Goal: Task Accomplishment & Management: Manage account settings

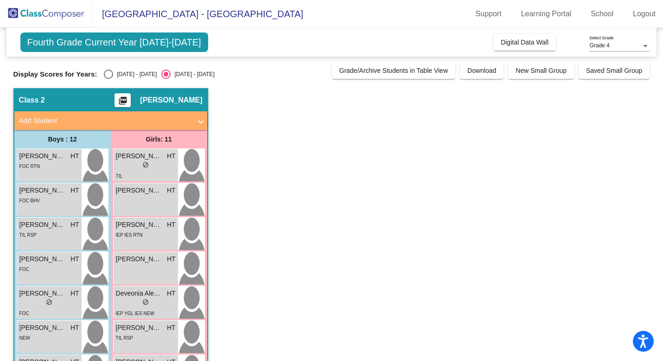
click at [106, 76] on div "Select an option" at bounding box center [108, 74] width 9 height 9
click at [108, 79] on input "[DATE] - [DATE]" at bounding box center [108, 79] width 0 height 0
radio input "true"
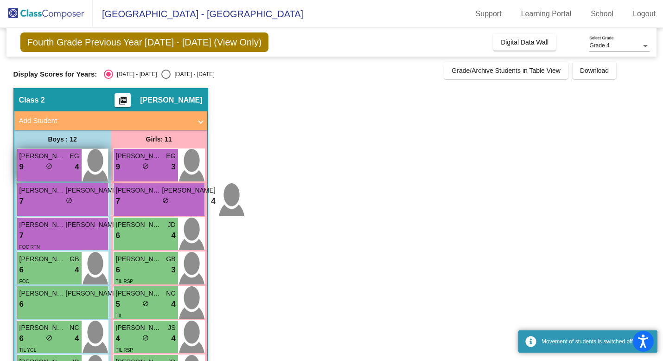
click at [41, 172] on div "9 lock do_not_disturb_alt 4" at bounding box center [49, 167] width 60 height 12
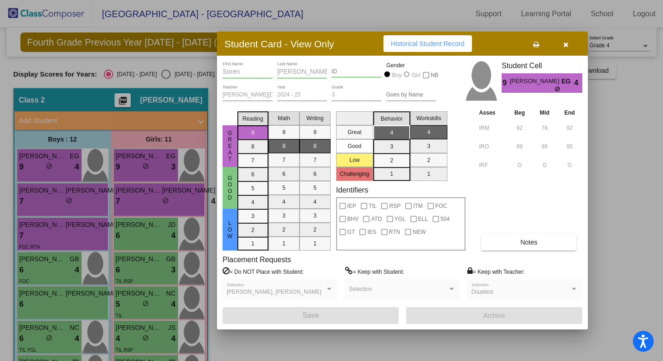
click at [566, 43] on icon "button" at bounding box center [565, 44] width 5 height 6
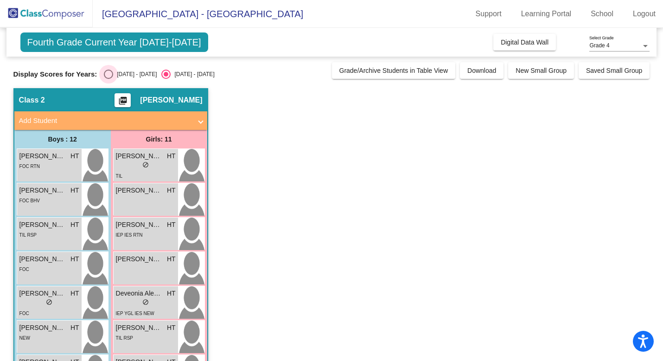
click at [112, 72] on div "Select an option" at bounding box center [108, 74] width 9 height 9
click at [109, 79] on input "[DATE] - [DATE]" at bounding box center [108, 79] width 0 height 0
radio input "true"
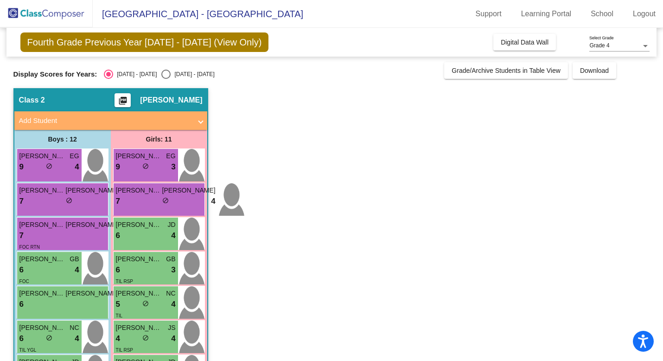
click at [139, 44] on span "Fourth Grade Previous Year [DATE] - [DATE] (View Only)" at bounding box center [144, 41] width 249 height 19
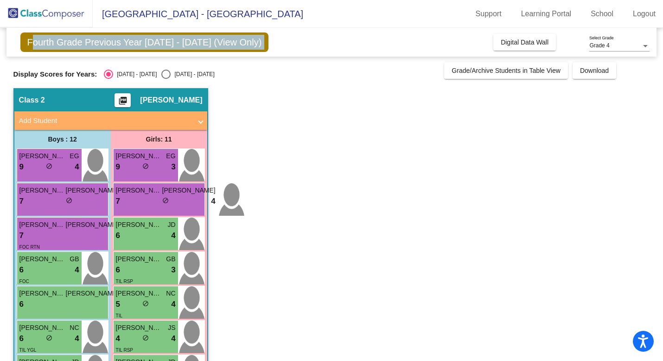
click at [139, 44] on span "Fourth Grade Previous Year [DATE] - [DATE] (View Only)" at bounding box center [144, 41] width 249 height 19
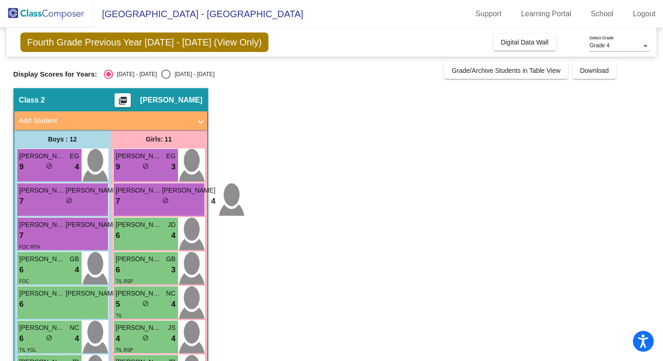
click at [39, 122] on mat-panel-title "Add Student" at bounding box center [105, 120] width 173 height 11
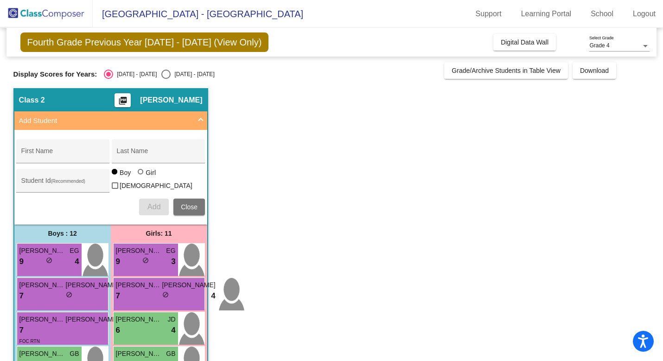
click at [63, 121] on mat-panel-title "Add Student" at bounding box center [105, 120] width 173 height 11
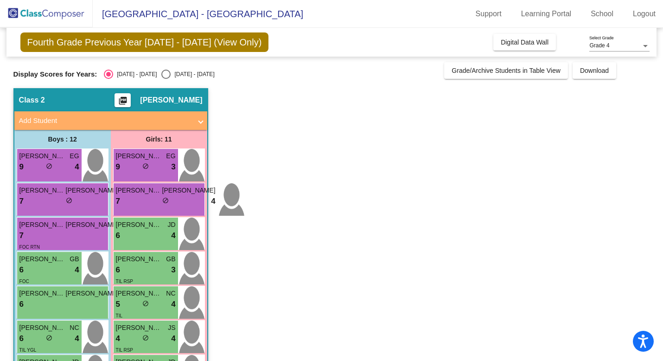
click at [161, 73] on div "Select an option" at bounding box center [165, 74] width 9 height 9
click at [166, 79] on input "[DATE] - [DATE]" at bounding box center [166, 79] width 0 height 0
radio input "true"
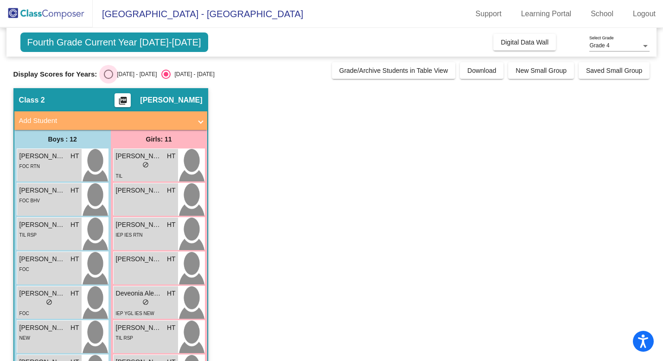
click at [110, 76] on div "Select an option" at bounding box center [108, 74] width 9 height 9
click at [109, 79] on input "[DATE] - [DATE]" at bounding box center [108, 79] width 0 height 0
radio input "true"
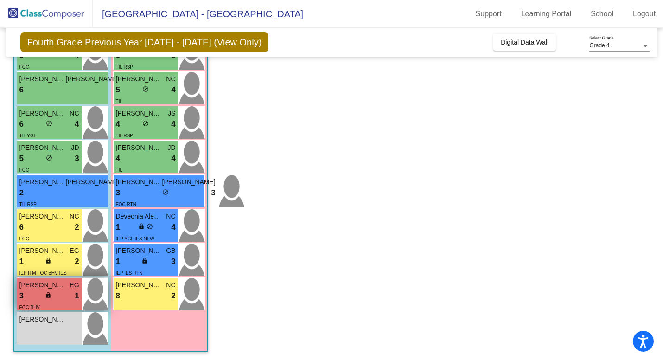
click at [57, 305] on div "FOC BHV" at bounding box center [49, 307] width 60 height 10
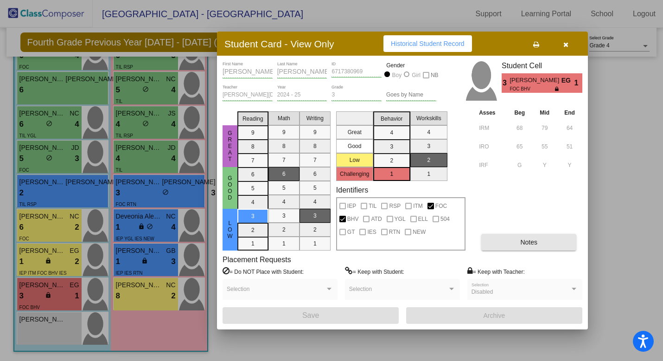
click at [503, 242] on button "Notes" at bounding box center [528, 242] width 95 height 17
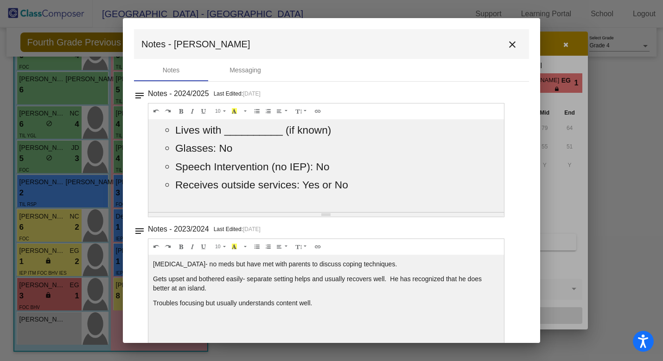
drag, startPoint x: 351, startPoint y: 183, endPoint x: 166, endPoint y: 130, distance: 192.5
click at [166, 130] on ul "Lives with __________ (if known) Glasses: No Speech Intervention (no IEP): No R…" at bounding box center [326, 207] width 346 height 166
copy ul "Lives with __________ (if known) Glasses: No Speech Intervention (no IEP): No R…"
click at [485, 90] on div "Notes - 2024/2025 Last Edited: 4/30/25" at bounding box center [335, 93] width 375 height 13
click at [509, 46] on mat-icon "close" at bounding box center [512, 44] width 11 height 11
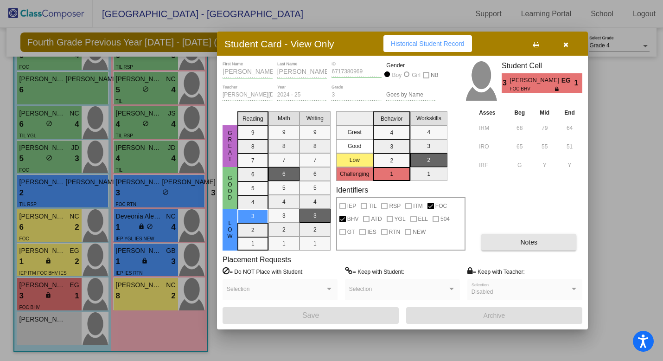
click at [525, 245] on span "Notes" at bounding box center [528, 241] width 17 height 7
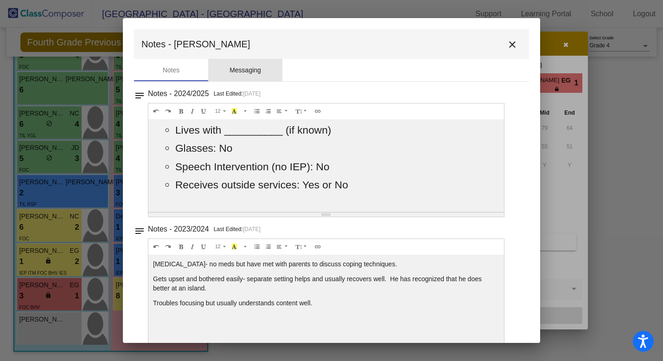
click at [238, 71] on div "Messaging" at bounding box center [246, 70] width 32 height 10
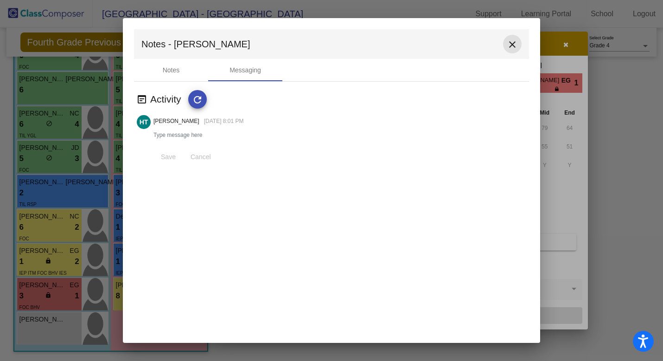
click at [508, 46] on mat-icon "close" at bounding box center [512, 44] width 11 height 11
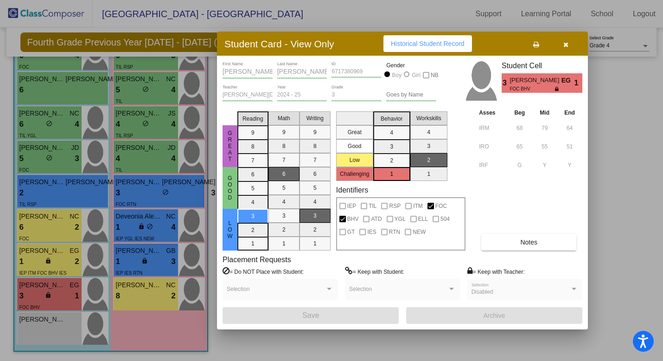
click at [566, 40] on span "button" at bounding box center [565, 43] width 5 height 7
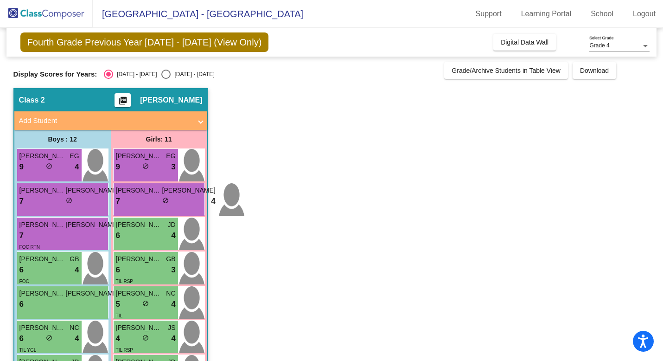
click at [161, 74] on div "Select an option" at bounding box center [165, 74] width 9 height 9
click at [166, 79] on input "[DATE] - [DATE]" at bounding box center [166, 79] width 0 height 0
radio input "true"
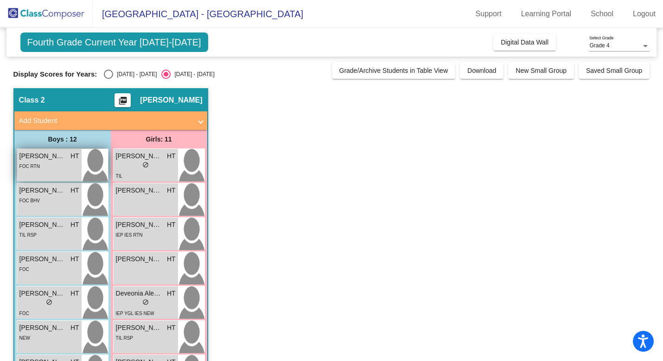
click at [50, 167] on div "FOC RTN" at bounding box center [49, 166] width 60 height 10
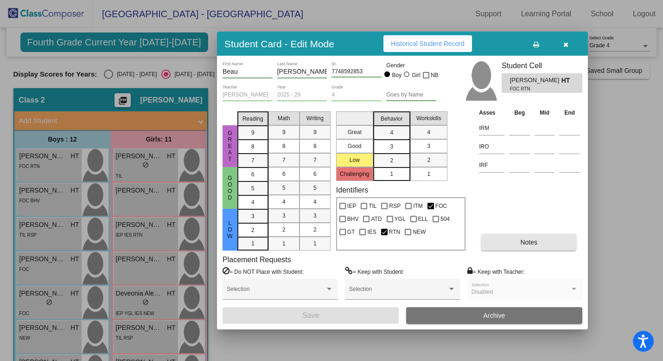
click at [544, 241] on button "Notes" at bounding box center [528, 242] width 95 height 17
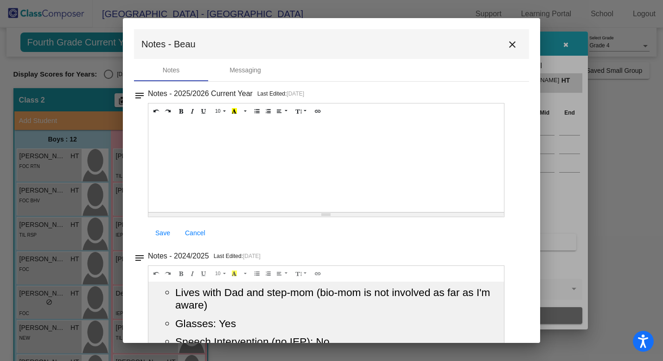
click at [166, 145] on div at bounding box center [326, 165] width 356 height 93
paste div
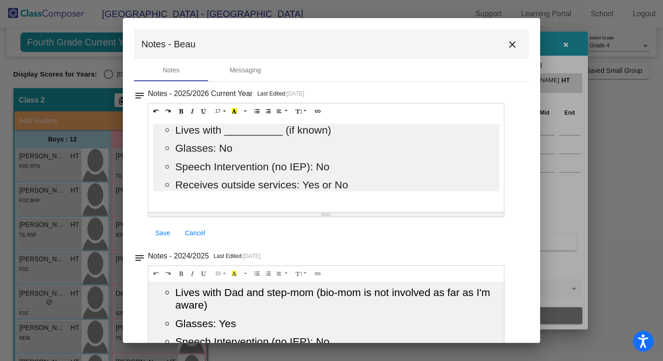
click at [256, 186] on span "Receives outside services: Yes or No" at bounding box center [261, 185] width 173 height 12
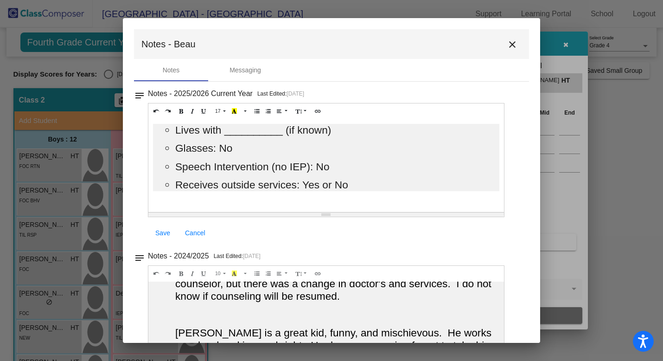
click at [357, 190] on p "Receives outside services: Yes or No" at bounding box center [337, 185] width 324 height 13
drag, startPoint x: 352, startPoint y: 188, endPoint x: 137, endPoint y: 123, distance: 225.2
click at [137, 123] on div "notes Notes - 2025/2026 Current Year Last Edited: 8/11/25 17 8 9 10 11 12 14 18…" at bounding box center [331, 165] width 395 height 157
click at [224, 111] on button "17" at bounding box center [220, 111] width 17 height 11
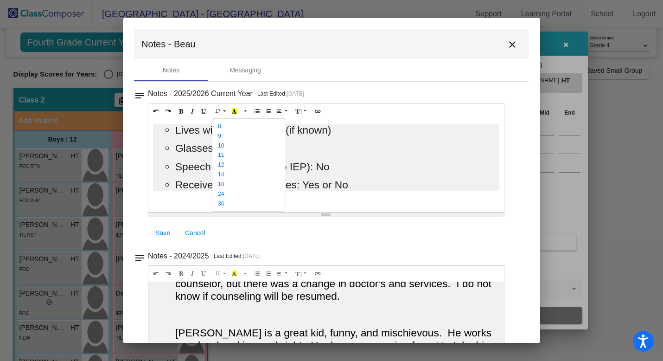
click at [225, 176] on li "14" at bounding box center [248, 175] width 73 height 10
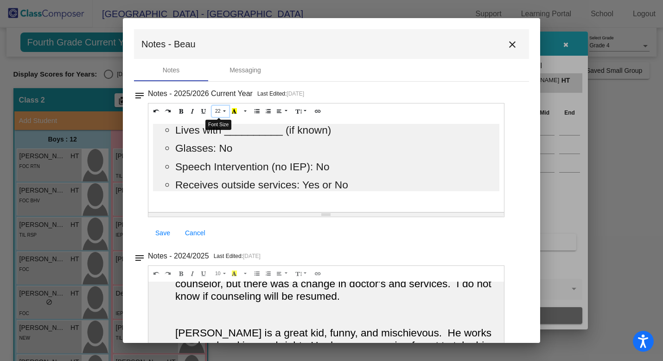
click at [218, 112] on span "22" at bounding box center [218, 111] width 6 height 6
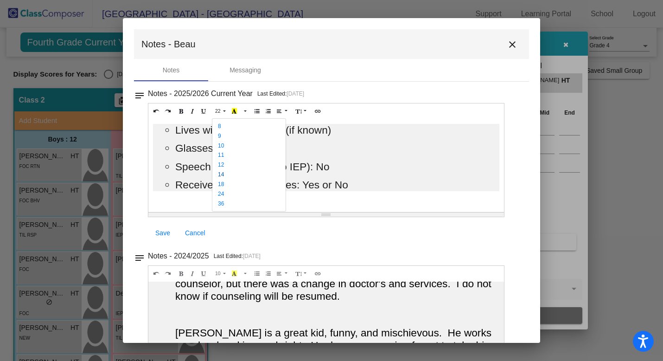
click at [224, 176] on link "14" at bounding box center [218, 174] width 12 height 6
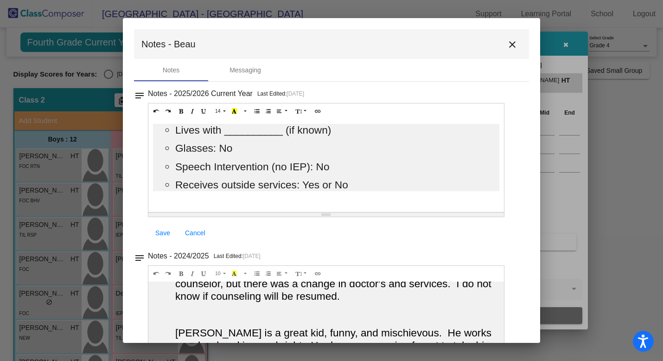
click at [344, 203] on div "﻿ Lives with __________ (if known) Glasses: No Speech Intervention (no IEP): No…" at bounding box center [326, 165] width 356 height 93
click at [353, 186] on p "Receives outside services: Yes or No" at bounding box center [337, 185] width 324 height 13
drag, startPoint x: 353, startPoint y: 186, endPoint x: 122, endPoint y: 120, distance: 240.9
click at [122, 120] on div "Student Card - Edit Mode Historical Student Record Beau First Name Stoner Last …" at bounding box center [331, 180] width 663 height 361
click at [190, 166] on span "Speech Intervention (no IEP): No" at bounding box center [252, 166] width 154 height 12
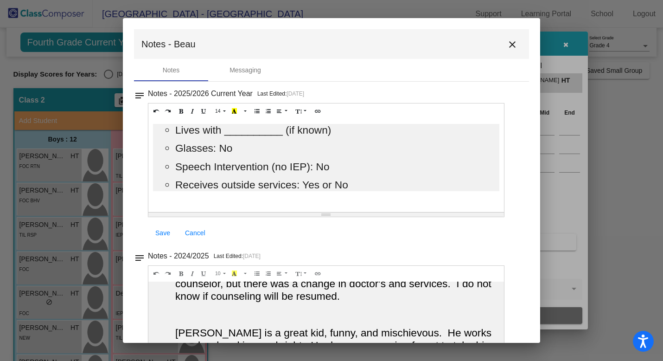
click at [237, 196] on div "﻿ Lives with __________ (if known) Glasses: No Speech Intervention (no IEP): No…" at bounding box center [326, 165] width 356 height 93
click at [325, 208] on div "﻿ Lives with __________ (if known) Glasses: No Speech Intervention (no IEP): No…" at bounding box center [326, 165] width 356 height 93
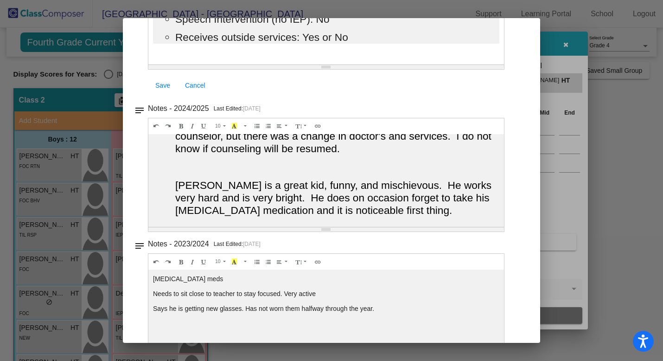
scroll to position [0, 0]
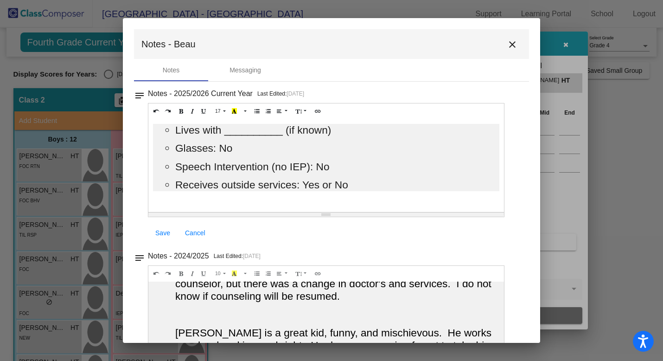
click at [347, 191] on p "Receives outside services: Yes or No" at bounding box center [337, 185] width 324 height 13
click at [347, 187] on span "Receives outside services: Yes or No" at bounding box center [261, 185] width 173 height 12
drag, startPoint x: 176, startPoint y: 131, endPoint x: 354, endPoint y: 192, distance: 188.6
click at [354, 192] on div "﻿ Lives with __________ (if known) Glasses: No Speech Intervention (no IEP): No…" at bounding box center [326, 165] width 356 height 93
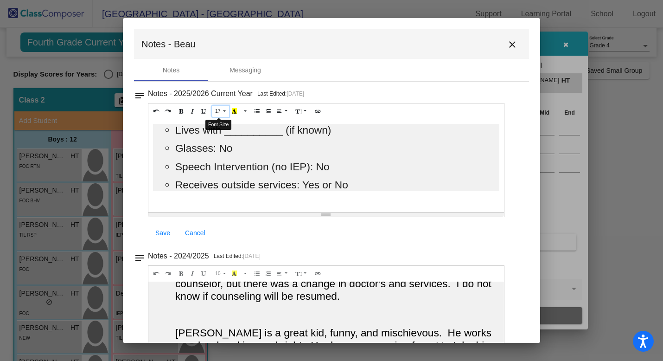
click at [222, 111] on button "17" at bounding box center [220, 111] width 17 height 11
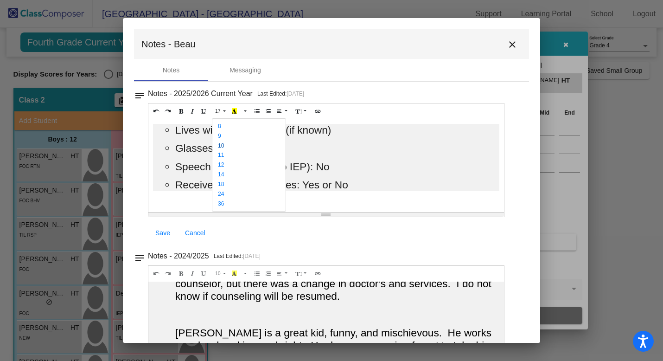
click at [224, 145] on link "10" at bounding box center [218, 145] width 12 height 6
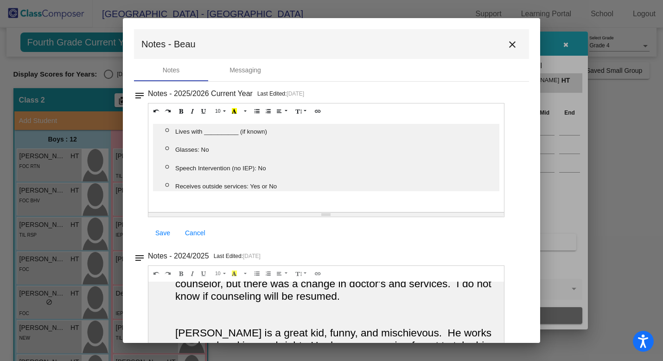
click at [297, 174] on ul "﻿ Lives with __________ (if known) Glasses: No Speech Intervention (no IEP): No…" at bounding box center [326, 157] width 346 height 67
click at [202, 148] on span "Glasses: No" at bounding box center [192, 149] width 34 height 7
click at [257, 168] on span "Speech Intervention (no IEP): No" at bounding box center [220, 168] width 91 height 7
click at [280, 186] on p "Receives outside services: Yes or No" at bounding box center [337, 185] width 324 height 13
drag, startPoint x: 280, startPoint y: 186, endPoint x: 169, endPoint y: 131, distance: 123.0
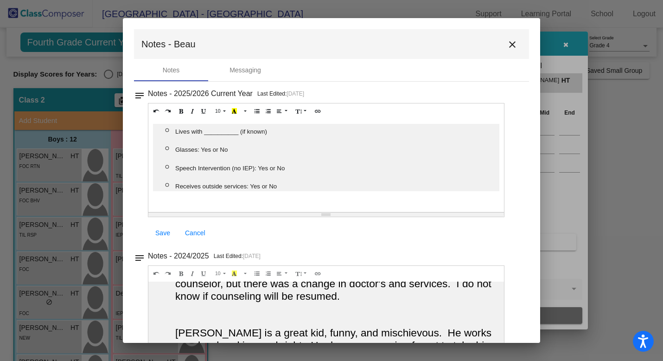
click at [169, 131] on ul "﻿ Lives with __________ (if known) Glasses: Yes or No Speech Intervention (no I…" at bounding box center [326, 157] width 346 height 67
copy ul "﻿ Lives with __________ (if known) Glasses: Yes or No Speech Intervention (no I…"
click at [288, 183] on p "Receives outside services: Yes or No" at bounding box center [337, 185] width 324 height 13
click at [512, 45] on mat-icon "close" at bounding box center [512, 44] width 11 height 11
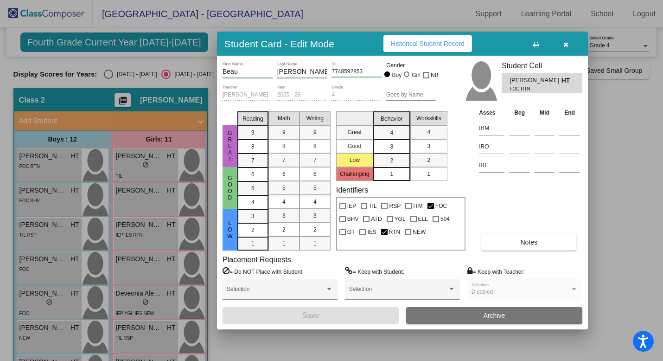
click at [565, 42] on icon "button" at bounding box center [565, 44] width 5 height 6
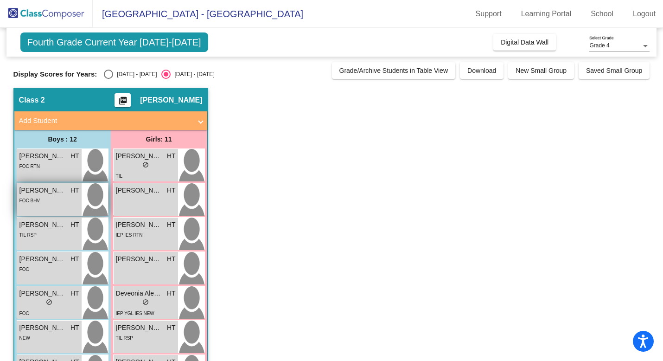
click at [64, 198] on div "FOC BHV" at bounding box center [49, 200] width 60 height 10
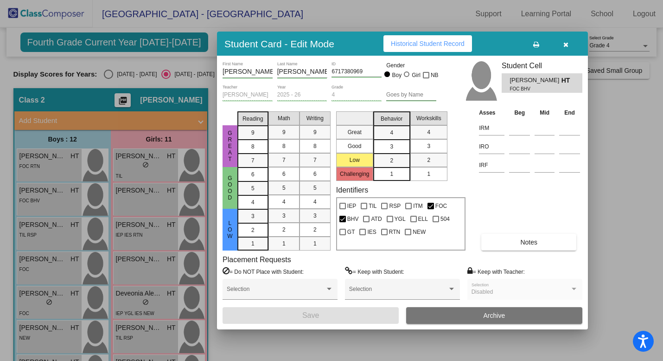
click at [520, 238] on span "Notes" at bounding box center [528, 241] width 17 height 7
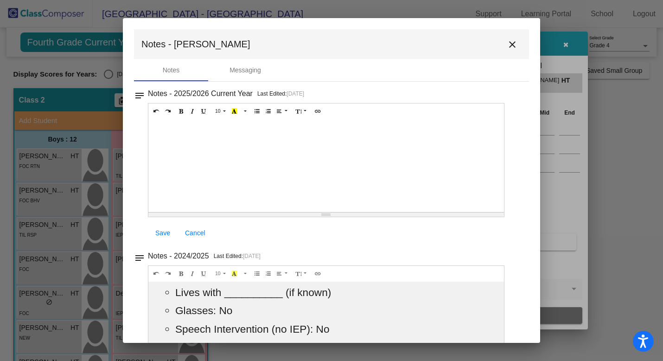
click at [206, 137] on div at bounding box center [326, 165] width 356 height 93
paste div
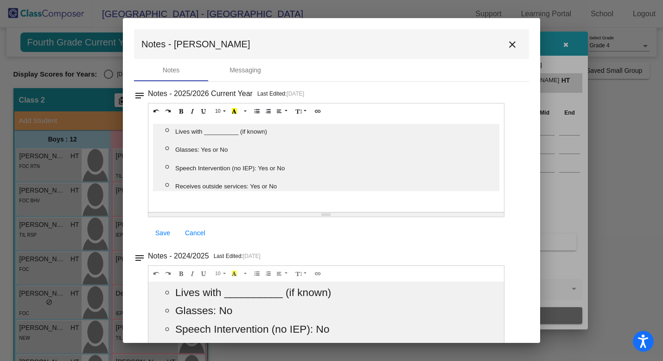
click at [507, 45] on mat-icon "close" at bounding box center [512, 44] width 11 height 11
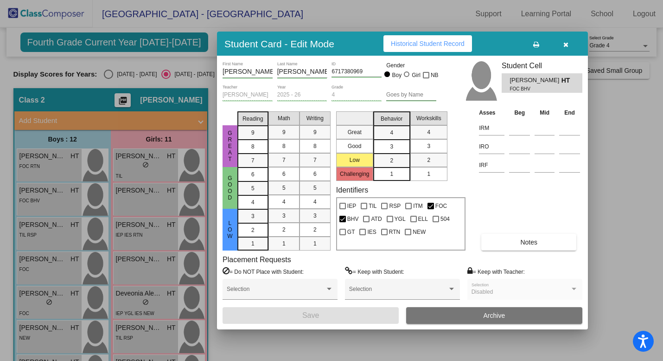
click at [565, 41] on span "button" at bounding box center [565, 43] width 5 height 7
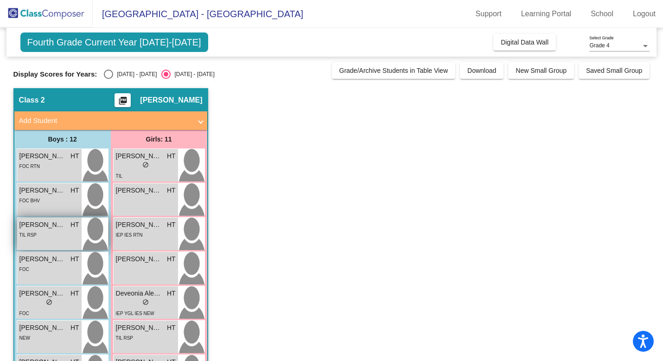
click at [51, 237] on div "TIL RSP" at bounding box center [49, 235] width 60 height 10
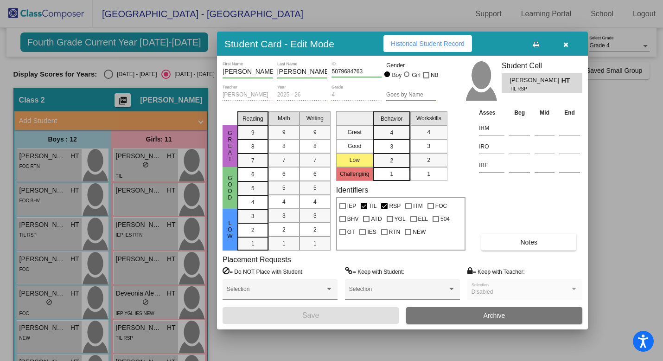
click at [504, 244] on button "Notes" at bounding box center [528, 242] width 95 height 17
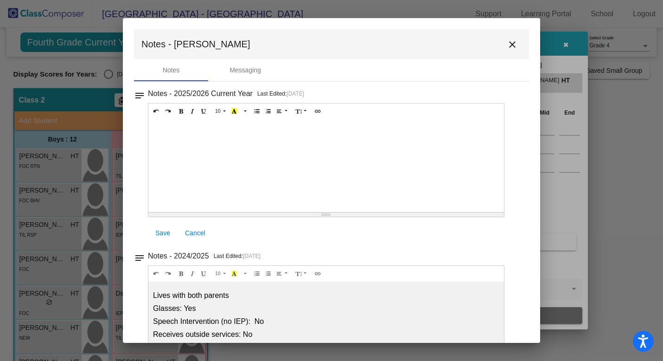
click at [189, 123] on div at bounding box center [326, 165] width 356 height 93
paste div
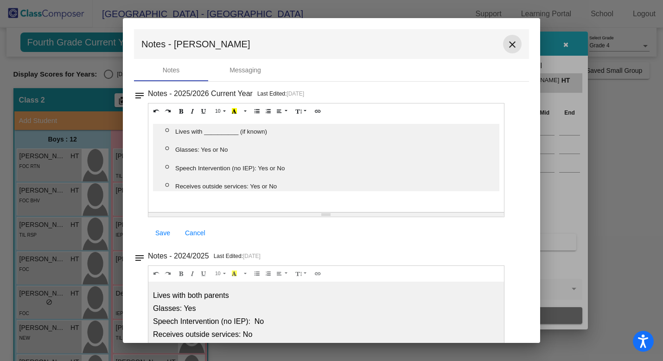
click at [509, 47] on mat-icon "close" at bounding box center [512, 44] width 11 height 11
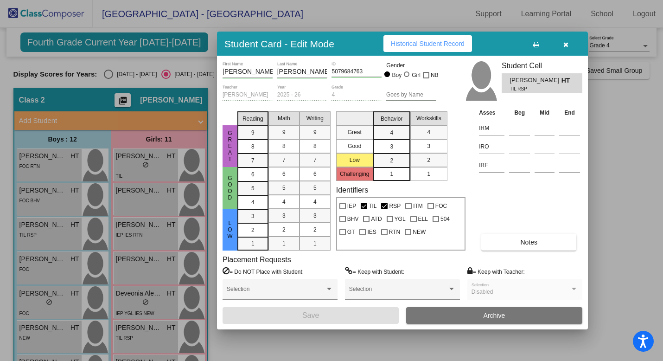
click at [563, 43] on icon "button" at bounding box center [565, 44] width 5 height 6
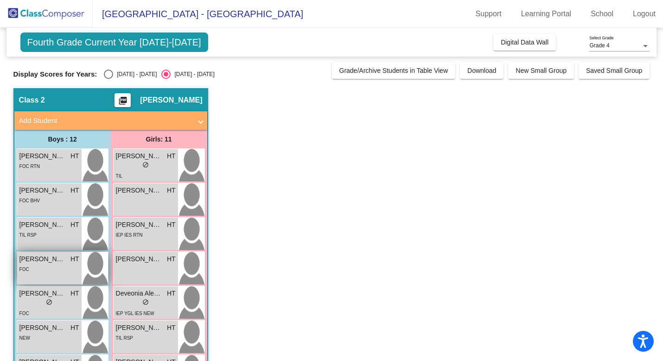
click at [36, 267] on div "FOC" at bounding box center [49, 269] width 60 height 10
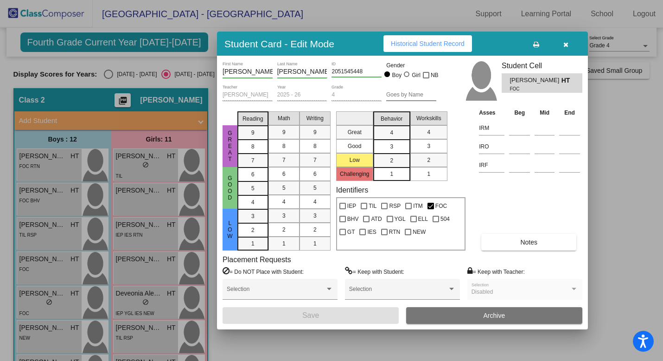
click at [545, 240] on button "Notes" at bounding box center [528, 242] width 95 height 17
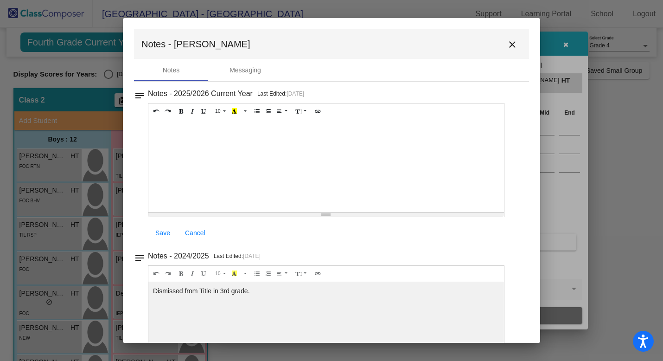
click at [200, 130] on div at bounding box center [326, 165] width 356 height 93
paste div
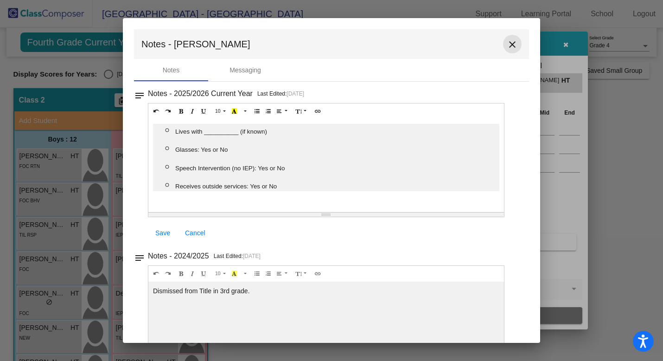
click at [509, 45] on mat-icon "close" at bounding box center [512, 44] width 11 height 11
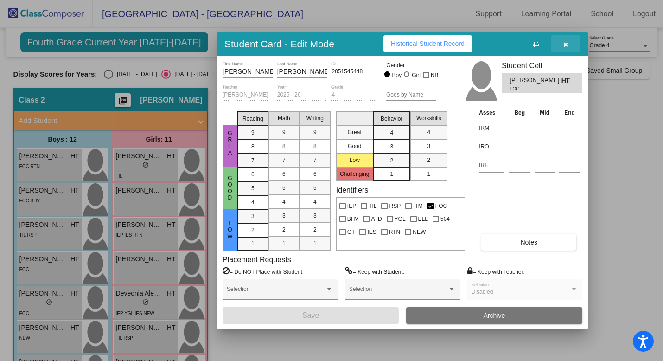
click at [564, 46] on icon "button" at bounding box center [565, 44] width 5 height 6
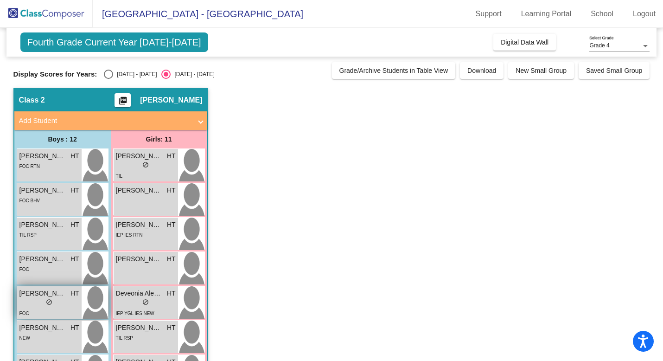
click at [42, 302] on div "lock do_not_disturb_alt" at bounding box center [49, 303] width 60 height 10
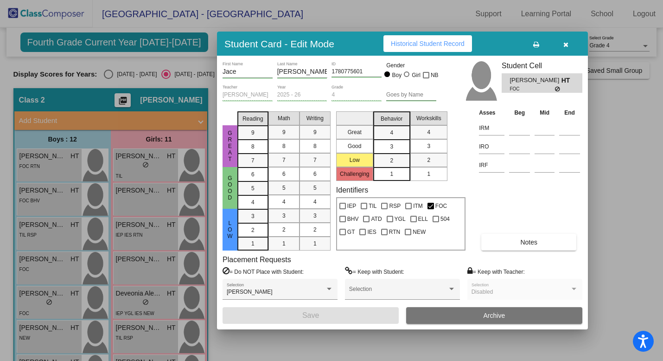
click at [506, 246] on button "Notes" at bounding box center [528, 242] width 95 height 17
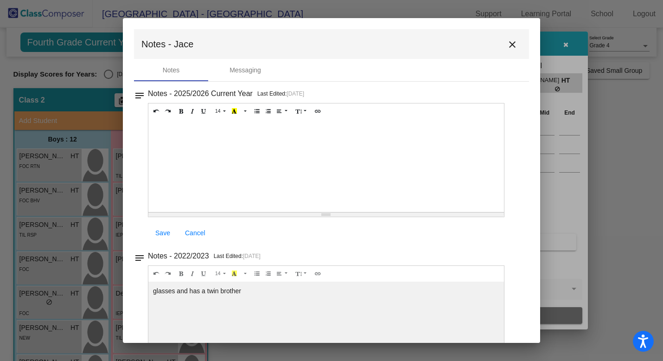
click at [303, 136] on div at bounding box center [326, 165] width 356 height 93
paste div
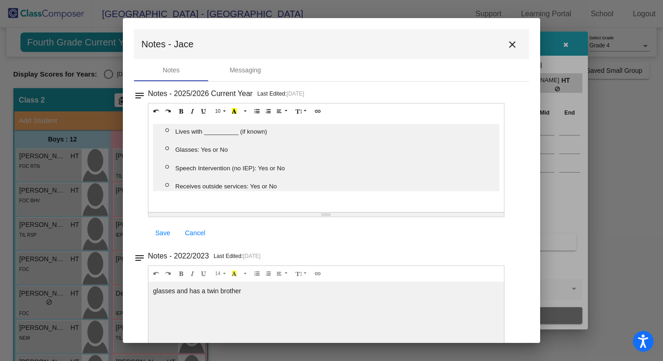
click at [512, 45] on mat-icon "close" at bounding box center [512, 44] width 11 height 11
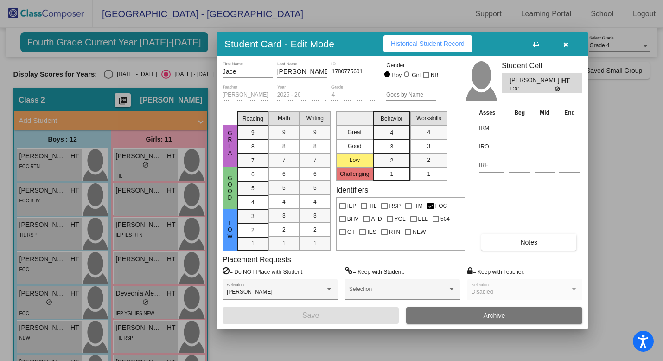
click at [567, 46] on icon "button" at bounding box center [565, 44] width 5 height 6
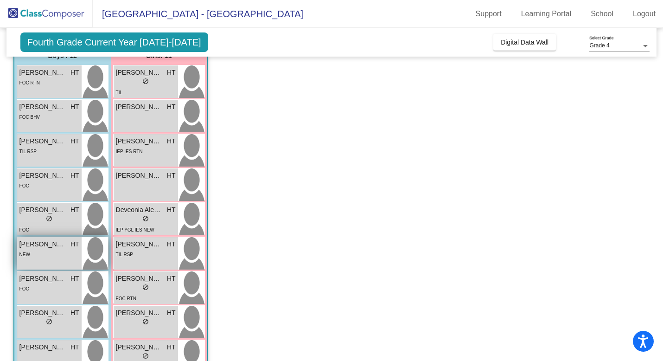
scroll to position [98, 0]
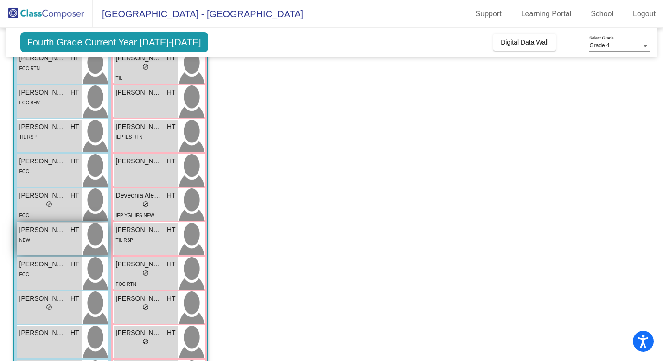
click at [55, 244] on div "NEW" at bounding box center [49, 240] width 60 height 10
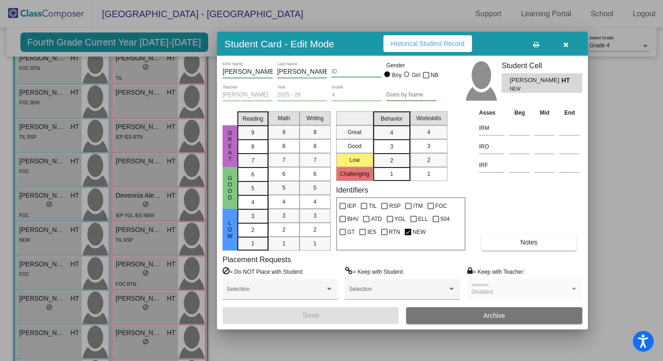
click at [544, 241] on button "Notes" at bounding box center [528, 242] width 95 height 17
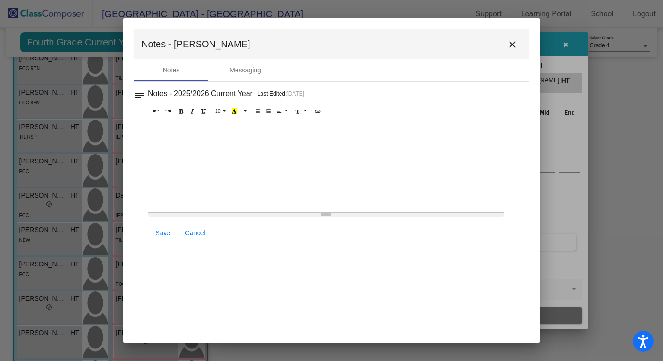
click at [165, 133] on div at bounding box center [326, 165] width 356 height 93
paste div
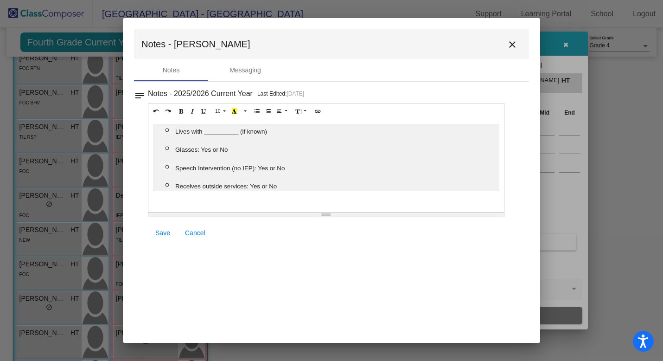
click at [389, 190] on p "Receives outside services: Yes or No" at bounding box center [337, 185] width 324 height 13
click at [513, 45] on mat-icon "close" at bounding box center [512, 44] width 11 height 11
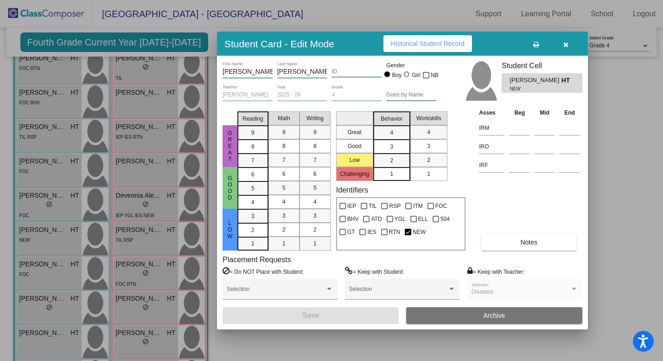
click at [520, 239] on span "Notes" at bounding box center [528, 241] width 17 height 7
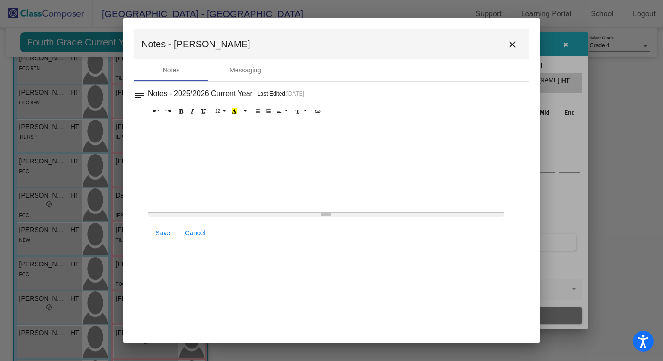
click at [168, 138] on div at bounding box center [326, 165] width 356 height 93
paste div
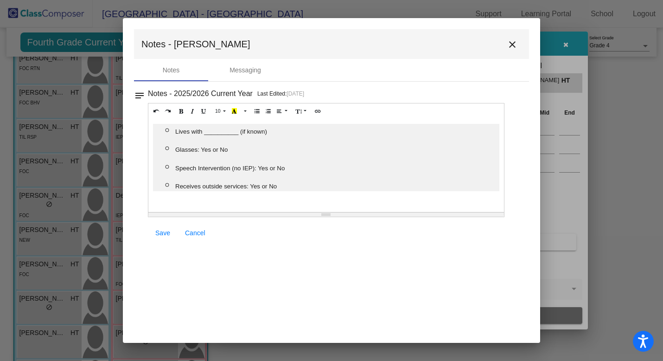
click at [162, 231] on span "Save" at bounding box center [162, 232] width 15 height 7
click at [515, 43] on mat-icon "close" at bounding box center [512, 44] width 11 height 11
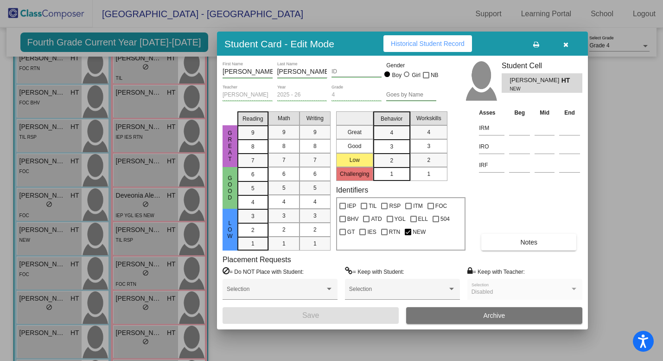
click at [568, 44] on icon "button" at bounding box center [565, 44] width 5 height 6
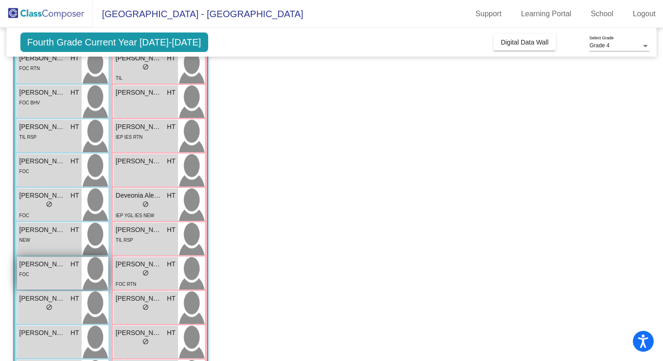
click at [58, 281] on div "Riley Reeter HT lock do_not_disturb_alt FOC" at bounding box center [49, 273] width 64 height 32
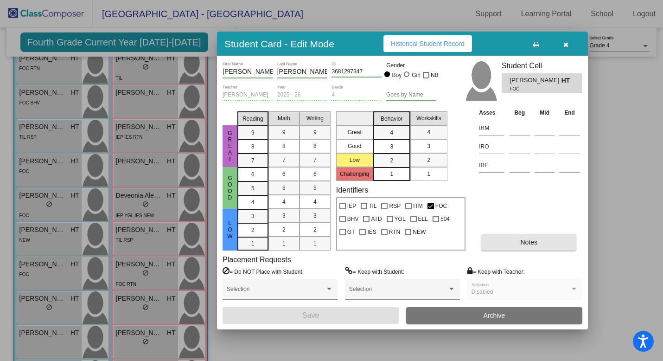
click at [504, 244] on button "Notes" at bounding box center [528, 242] width 95 height 17
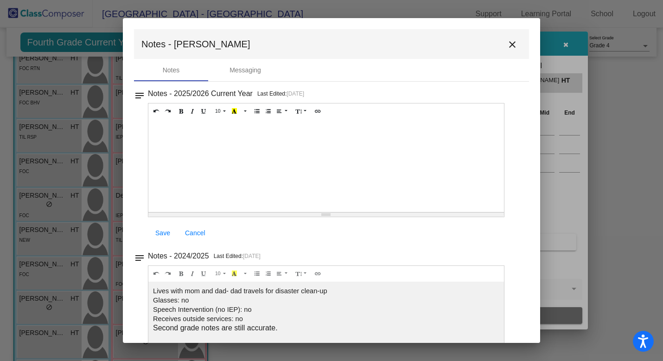
click at [224, 141] on div at bounding box center [326, 165] width 356 height 93
paste div
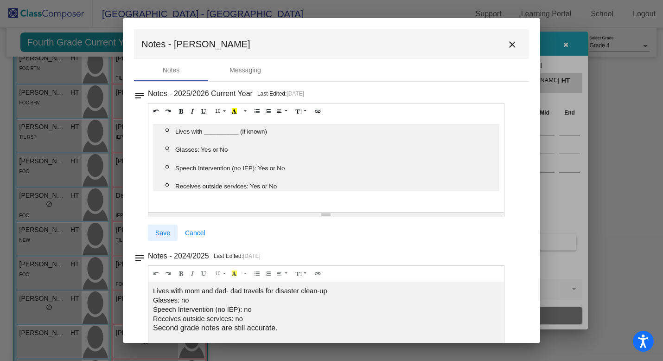
click at [157, 233] on span "Save" at bounding box center [162, 232] width 15 height 7
click at [511, 46] on mat-icon "close" at bounding box center [512, 44] width 11 height 11
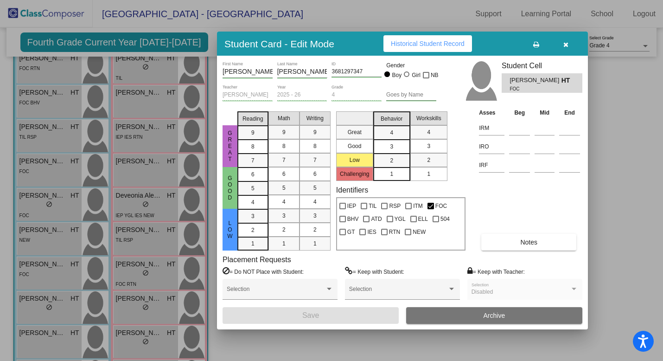
scroll to position [0, 0]
click at [567, 43] on icon "button" at bounding box center [565, 44] width 5 height 6
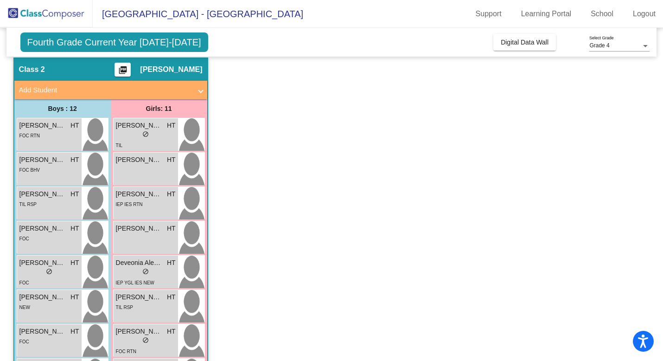
scroll to position [29, 0]
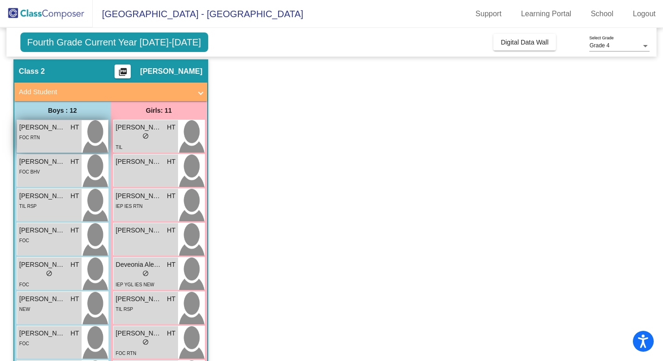
click at [49, 134] on div "FOC RTN" at bounding box center [49, 137] width 60 height 10
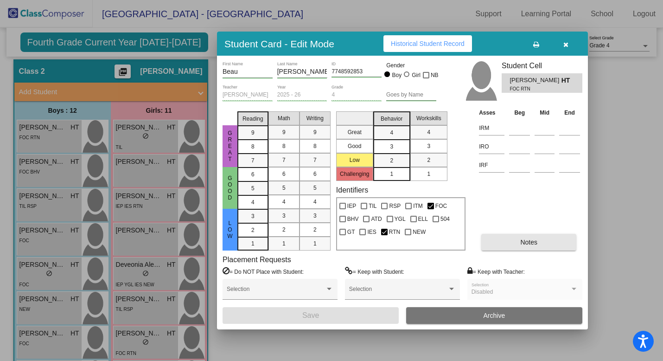
click at [523, 237] on button "Notes" at bounding box center [528, 242] width 95 height 17
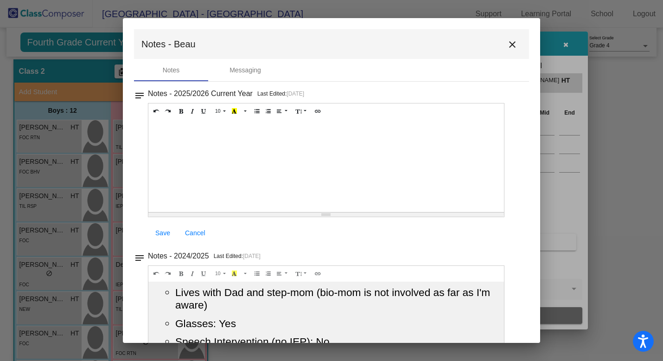
click at [211, 132] on div at bounding box center [326, 165] width 356 height 93
paste div
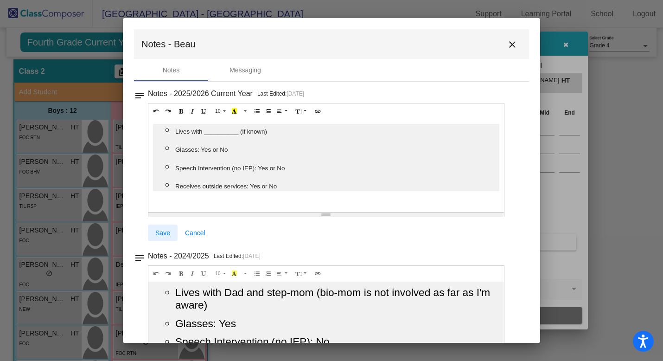
click at [166, 236] on span "Save" at bounding box center [162, 232] width 15 height 7
click at [507, 43] on mat-icon "close" at bounding box center [512, 44] width 11 height 11
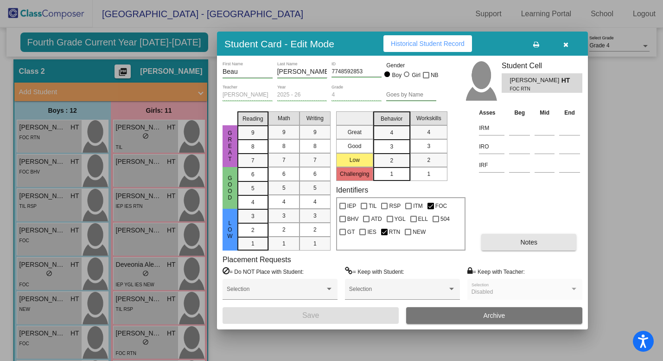
click at [530, 243] on span "Notes" at bounding box center [528, 241] width 17 height 7
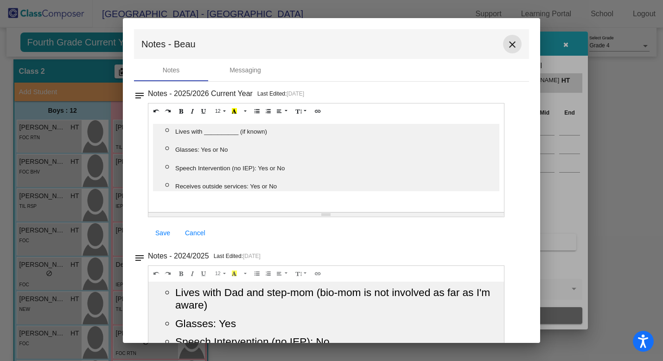
click at [508, 45] on mat-icon "close" at bounding box center [512, 44] width 11 height 11
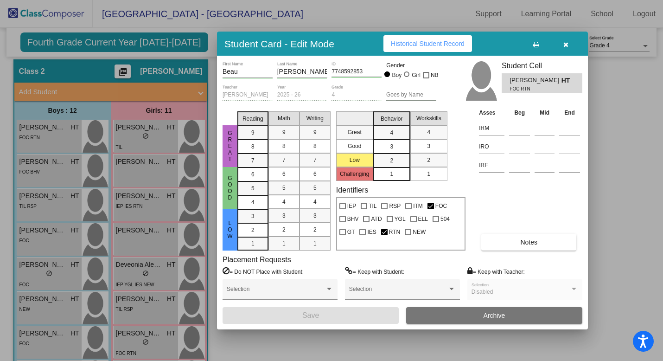
click at [569, 48] on button "button" at bounding box center [566, 43] width 30 height 17
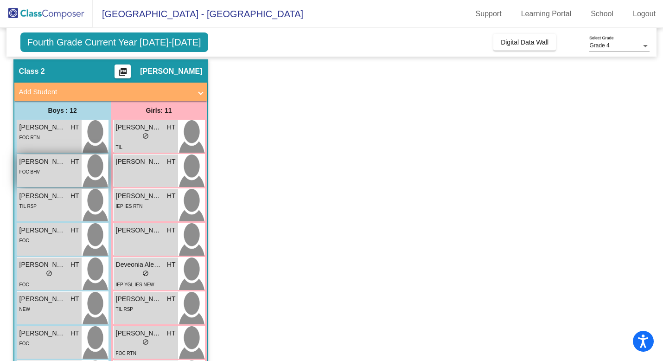
click at [48, 176] on div "FOC BHV" at bounding box center [49, 171] width 60 height 10
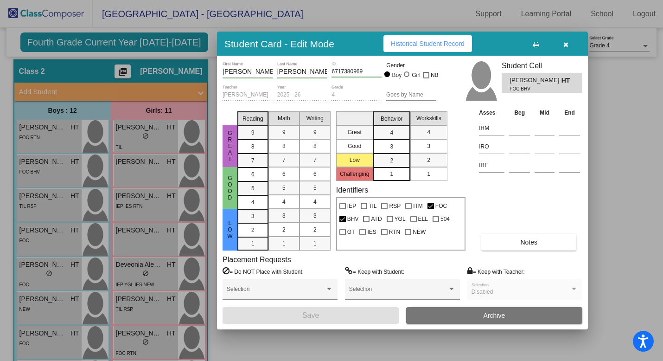
click at [538, 240] on button "Notes" at bounding box center [528, 242] width 95 height 17
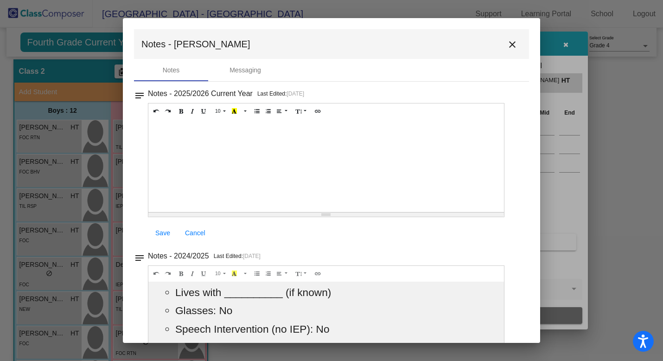
click at [190, 136] on div at bounding box center [326, 165] width 356 height 93
paste div
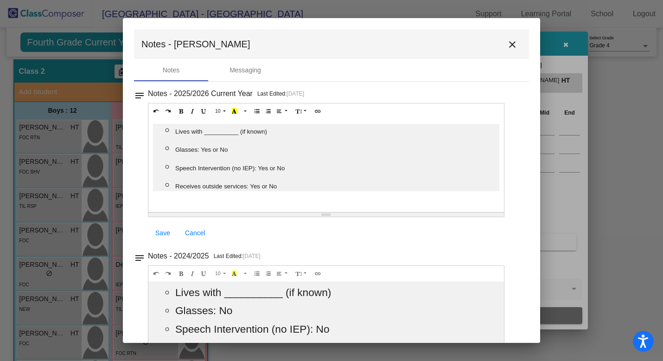
click at [161, 231] on span "Save" at bounding box center [162, 232] width 15 height 7
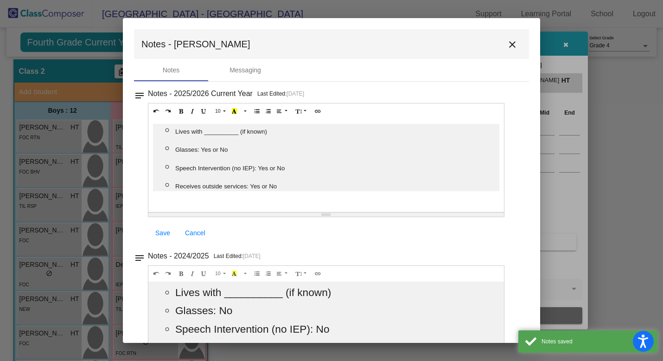
click at [507, 45] on mat-icon "close" at bounding box center [512, 44] width 11 height 11
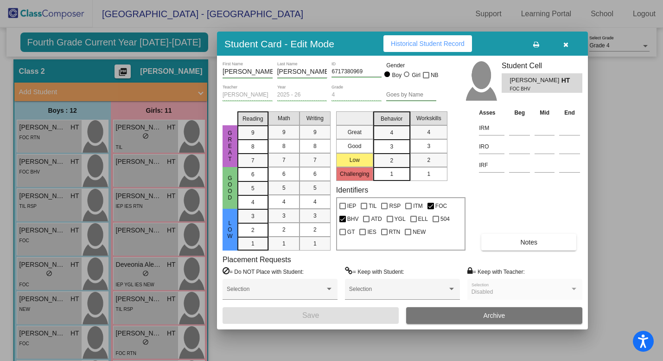
click at [37, 205] on div at bounding box center [331, 180] width 663 height 361
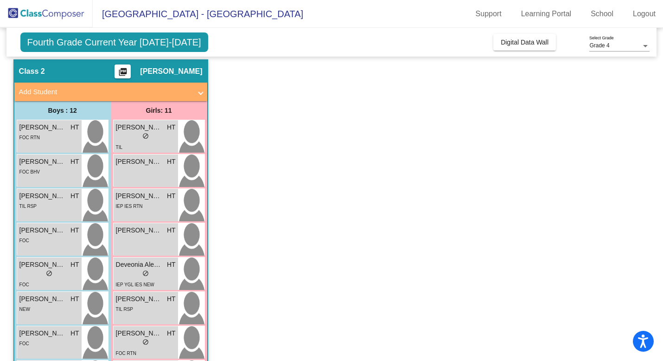
click at [37, 205] on div "TIL RSP" at bounding box center [49, 206] width 60 height 10
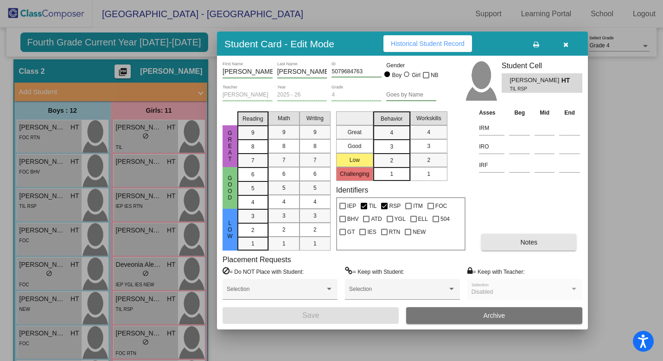
click at [533, 237] on button "Notes" at bounding box center [528, 242] width 95 height 17
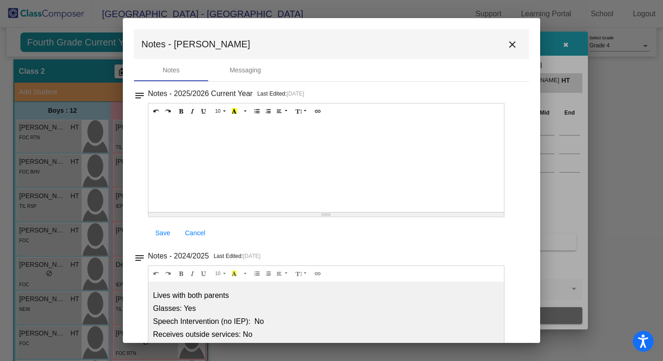
click at [188, 136] on div at bounding box center [326, 165] width 356 height 93
paste div
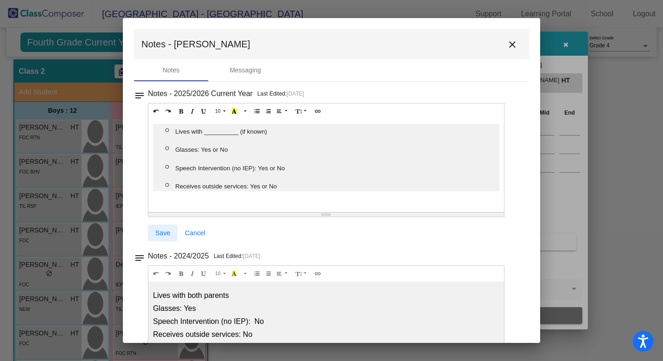
click at [161, 230] on span "Save" at bounding box center [162, 232] width 15 height 7
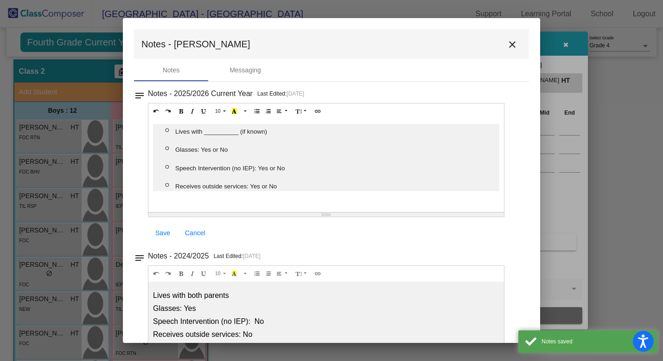
click at [507, 47] on mat-icon "close" at bounding box center [512, 44] width 11 height 11
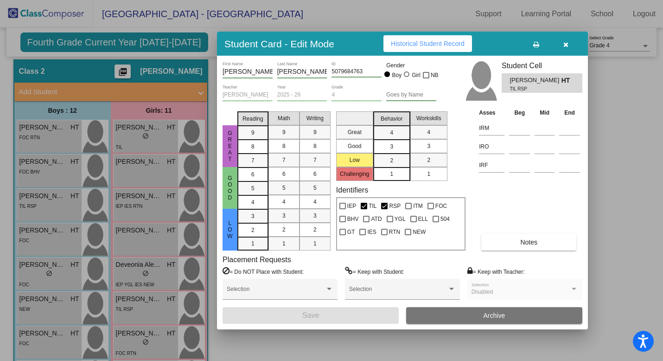
click at [43, 236] on div at bounding box center [331, 180] width 663 height 361
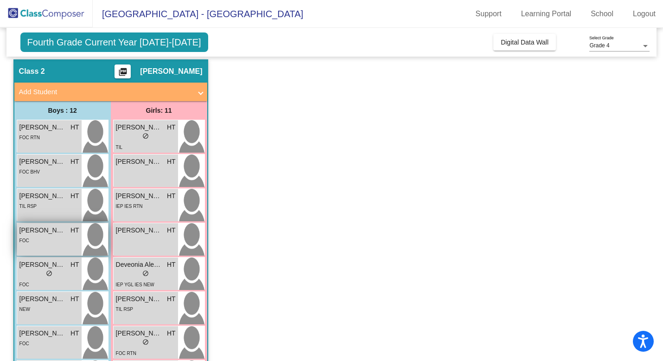
click at [61, 233] on span "[PERSON_NAME]" at bounding box center [42, 230] width 46 height 10
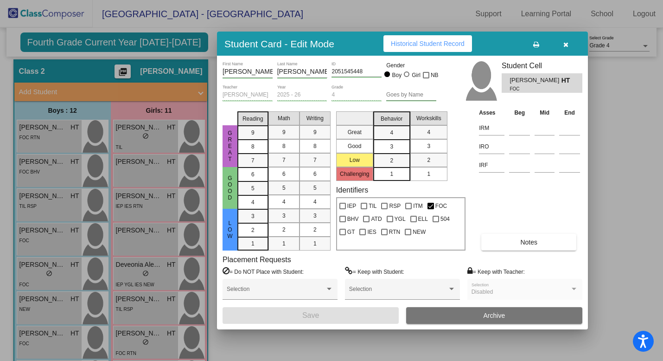
click at [512, 243] on button "Notes" at bounding box center [528, 242] width 95 height 17
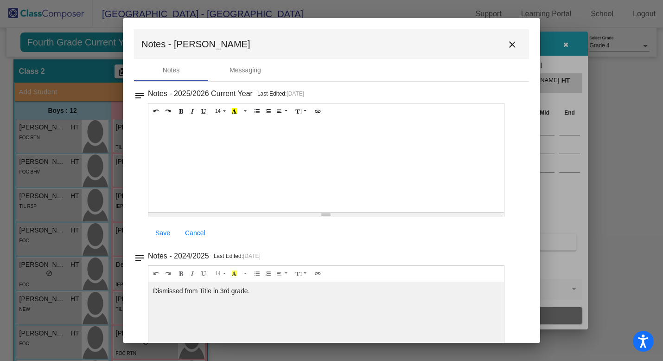
click at [220, 127] on div at bounding box center [326, 165] width 356 height 93
paste div
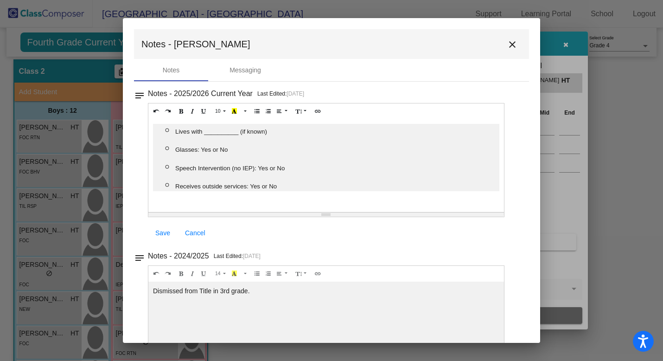
click at [164, 235] on span "Save" at bounding box center [162, 232] width 15 height 7
click at [507, 45] on mat-icon "close" at bounding box center [512, 44] width 11 height 11
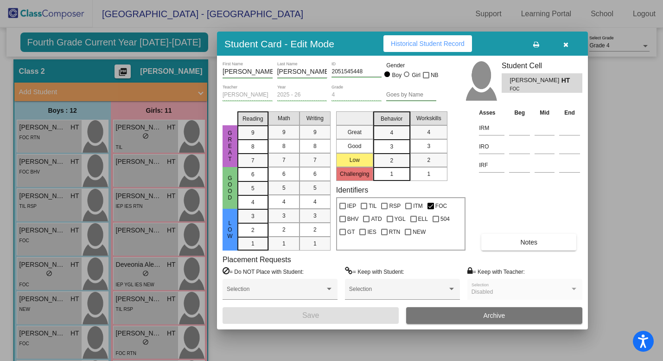
click at [61, 284] on div at bounding box center [331, 180] width 663 height 361
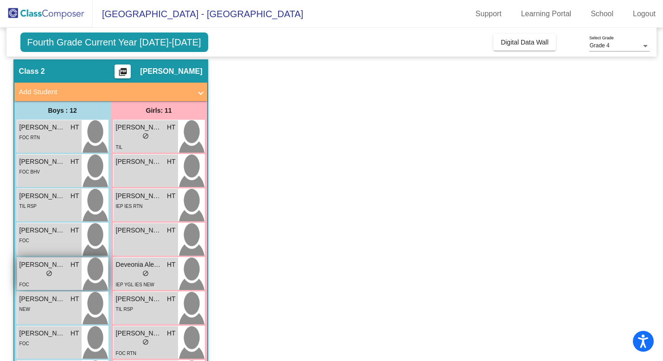
click at [61, 283] on div "FOC" at bounding box center [49, 284] width 60 height 10
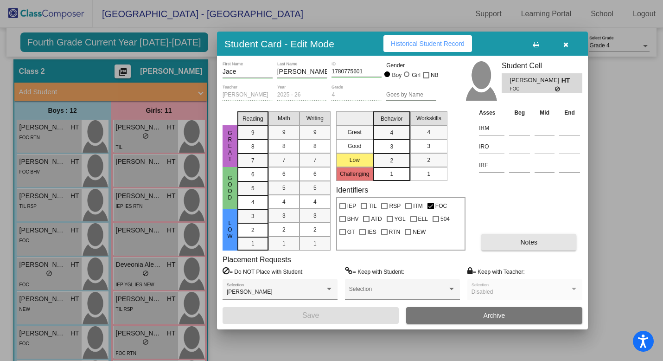
click at [500, 242] on button "Notes" at bounding box center [528, 242] width 95 height 17
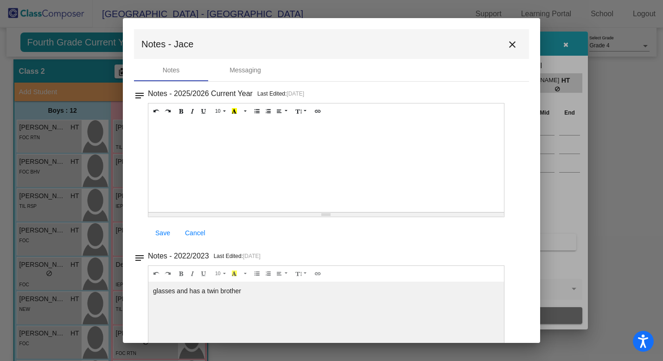
click at [181, 127] on div at bounding box center [326, 165] width 356 height 93
paste div
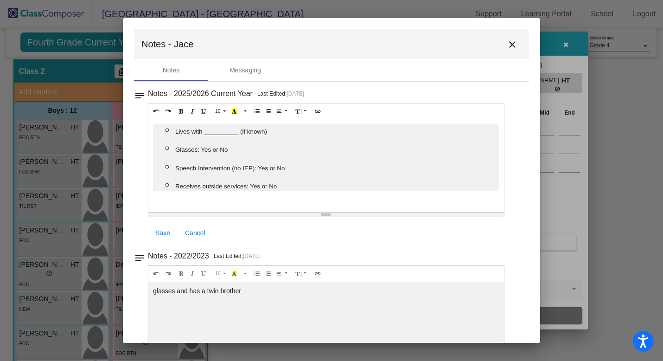
click at [166, 230] on span "Save" at bounding box center [162, 232] width 15 height 7
click at [508, 44] on mat-icon "close" at bounding box center [512, 44] width 11 height 11
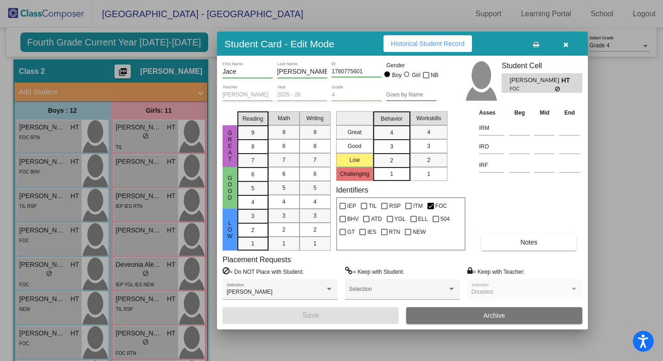
scroll to position [0, 0]
click at [59, 303] on div at bounding box center [331, 180] width 663 height 361
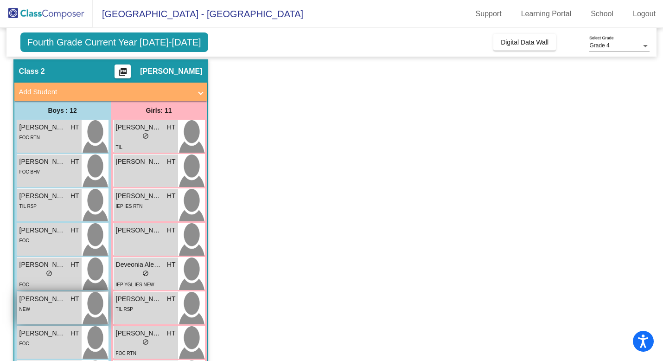
click at [59, 303] on span "[PERSON_NAME]" at bounding box center [42, 299] width 46 height 10
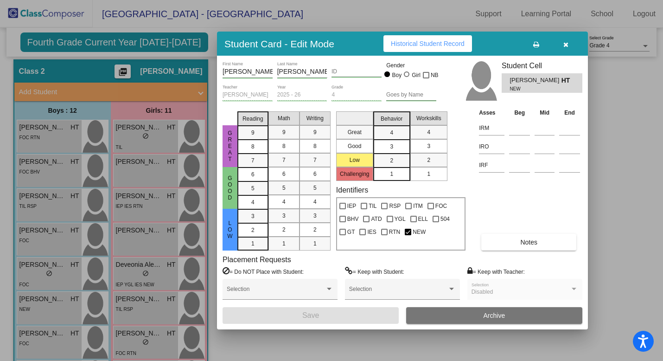
click at [528, 243] on span "Notes" at bounding box center [528, 241] width 17 height 7
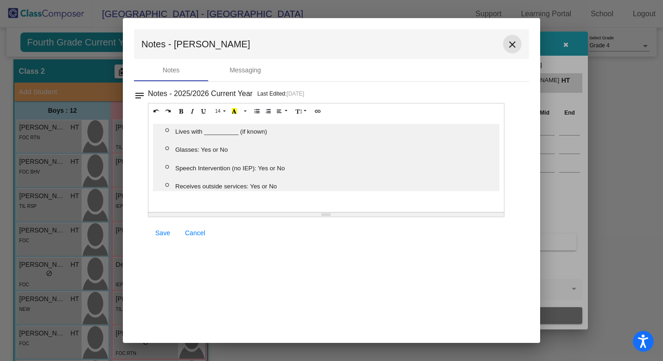
click at [513, 43] on mat-icon "close" at bounding box center [512, 44] width 11 height 11
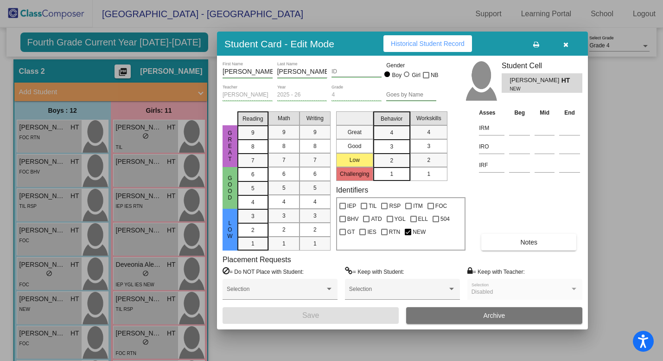
click at [32, 323] on div at bounding box center [331, 180] width 663 height 361
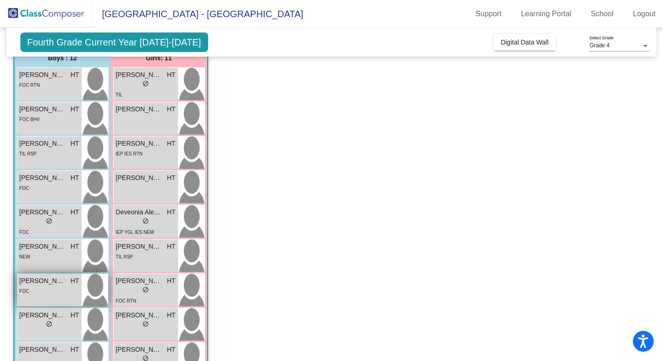
scroll to position [133, 0]
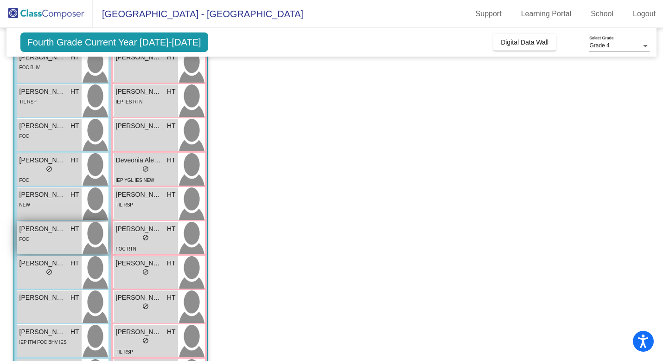
click at [44, 245] on div "Riley Reeter HT lock do_not_disturb_alt FOC" at bounding box center [49, 238] width 64 height 32
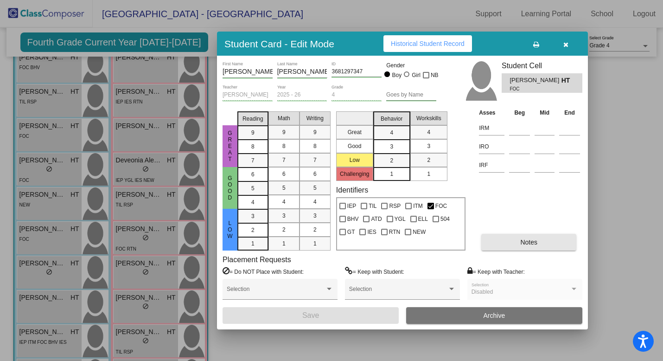
click at [536, 242] on span "Notes" at bounding box center [528, 241] width 17 height 7
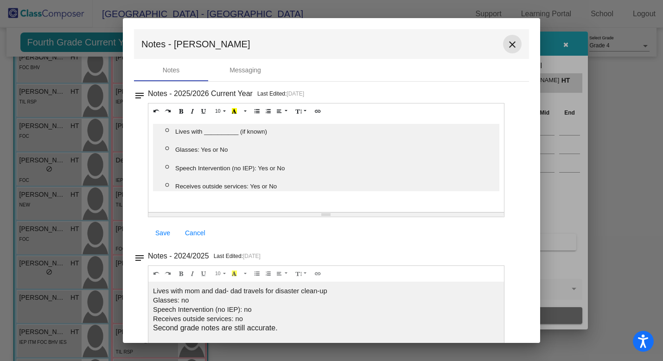
click at [511, 43] on mat-icon "close" at bounding box center [512, 44] width 11 height 11
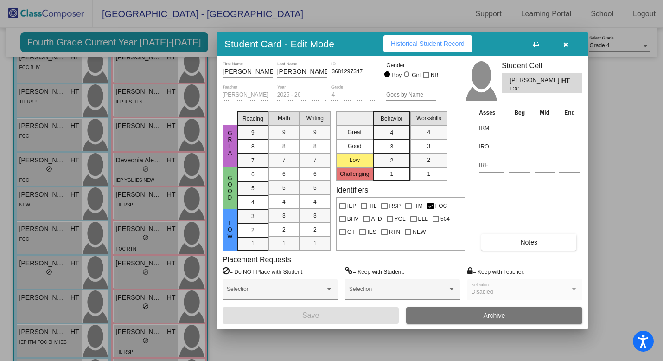
click at [67, 275] on div at bounding box center [331, 180] width 663 height 361
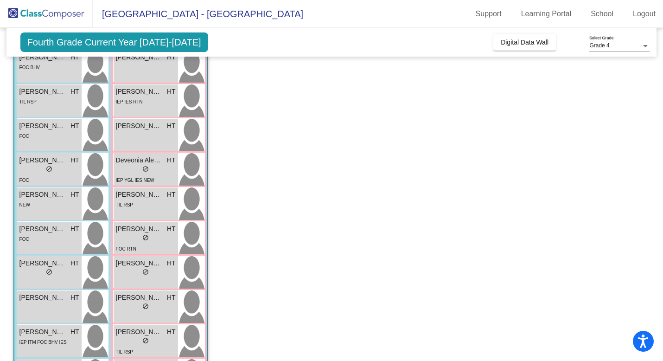
click at [67, 275] on div "lock do_not_disturb_alt" at bounding box center [49, 273] width 60 height 10
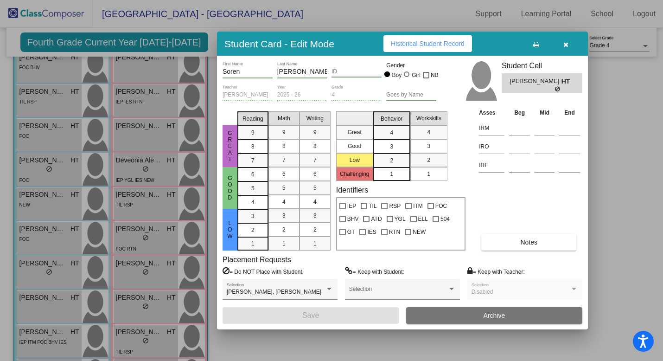
click at [540, 243] on button "Notes" at bounding box center [528, 242] width 95 height 17
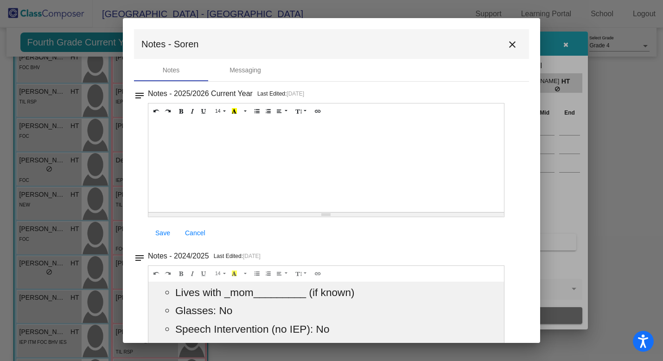
click at [269, 129] on div at bounding box center [326, 165] width 356 height 93
paste div
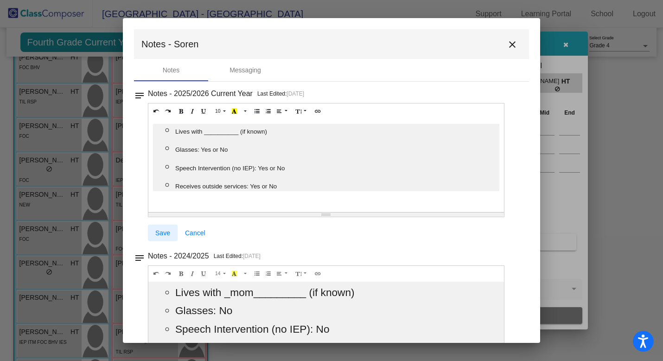
click at [164, 234] on span "Save" at bounding box center [162, 232] width 15 height 7
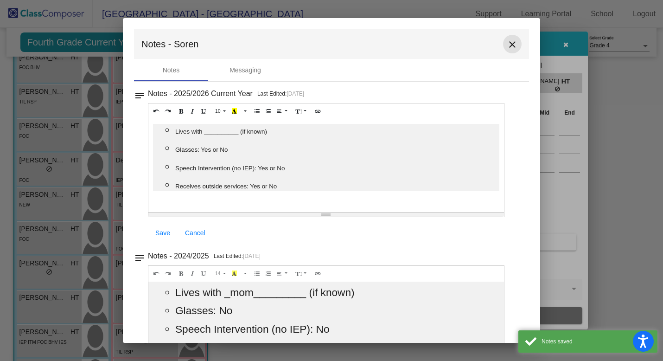
click at [510, 47] on mat-icon "close" at bounding box center [512, 44] width 11 height 11
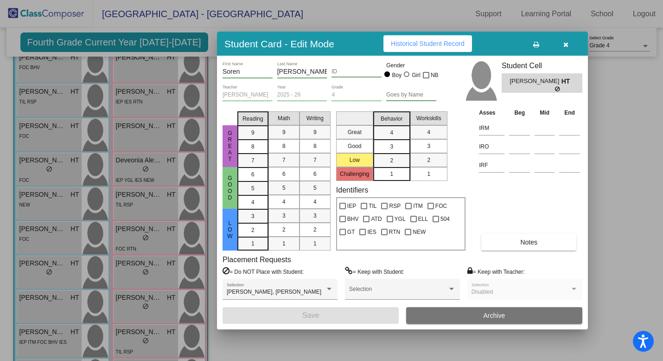
click at [564, 43] on icon "button" at bounding box center [565, 44] width 5 height 6
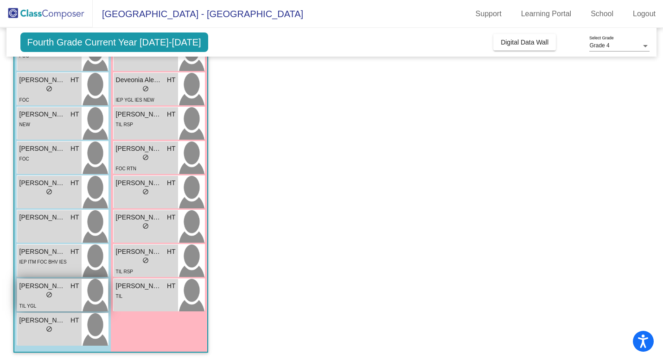
scroll to position [214, 0]
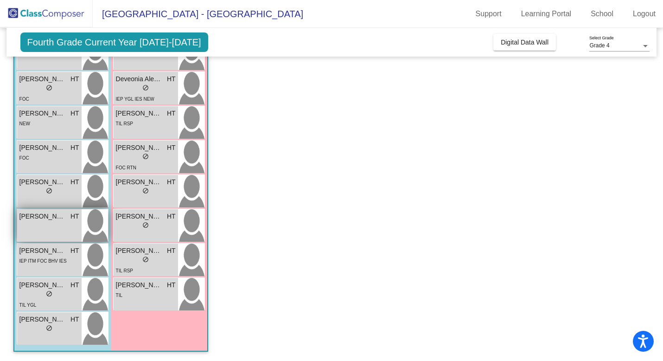
click at [55, 228] on div "Tucker Gaunt HT lock do_not_disturb_alt" at bounding box center [49, 225] width 64 height 32
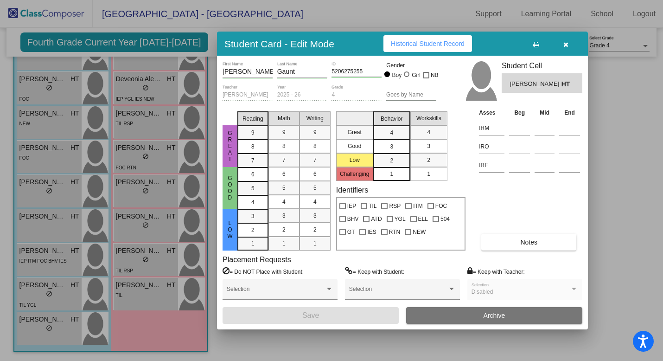
click at [525, 238] on span "Notes" at bounding box center [528, 241] width 17 height 7
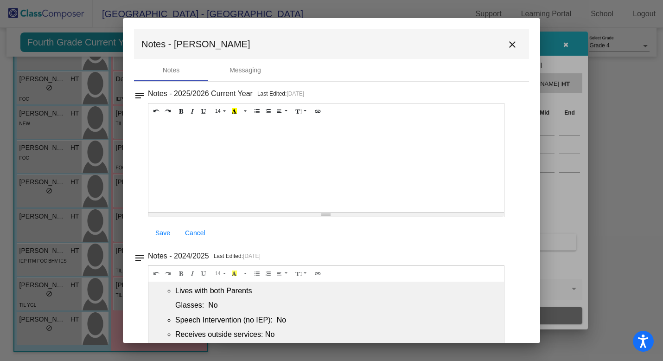
click at [226, 140] on div at bounding box center [326, 165] width 356 height 93
paste div
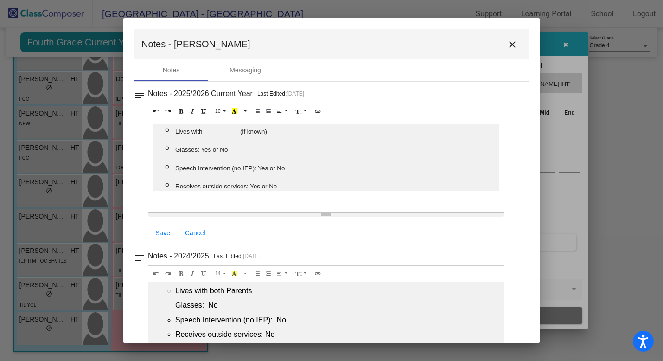
click at [161, 236] on span "Save" at bounding box center [162, 232] width 15 height 7
click at [508, 52] on button "close" at bounding box center [512, 44] width 19 height 19
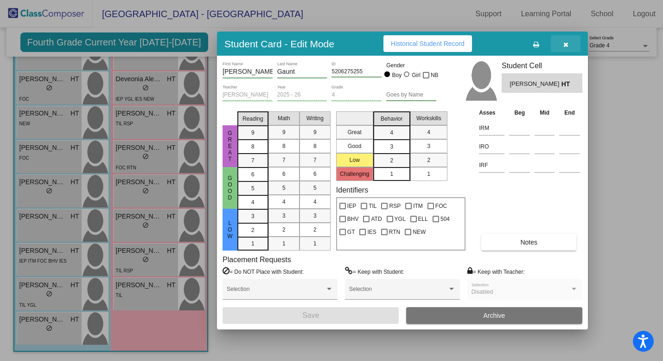
click at [564, 44] on icon "button" at bounding box center [565, 44] width 5 height 6
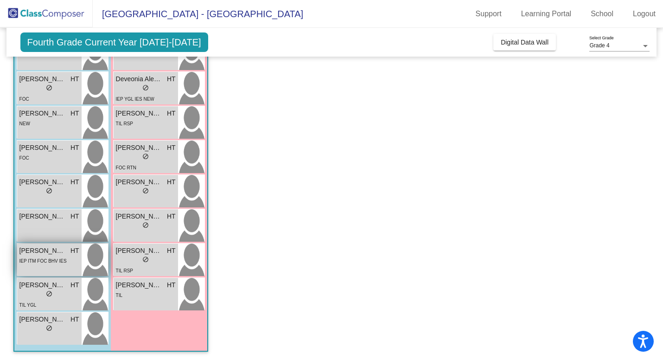
click at [36, 259] on span "IEP ITM FOC BHV IES" at bounding box center [42, 260] width 47 height 5
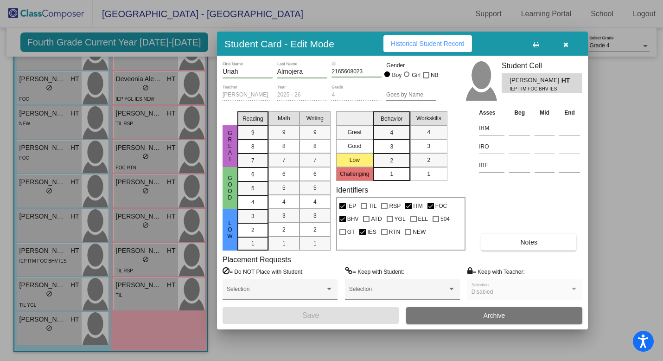
click at [513, 248] on button "Notes" at bounding box center [528, 242] width 95 height 17
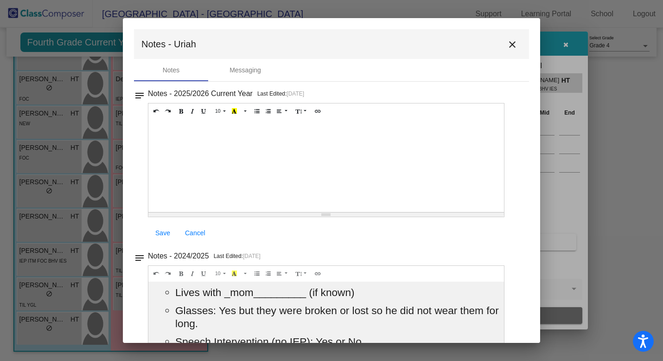
click at [280, 143] on div at bounding box center [326, 165] width 356 height 93
paste div
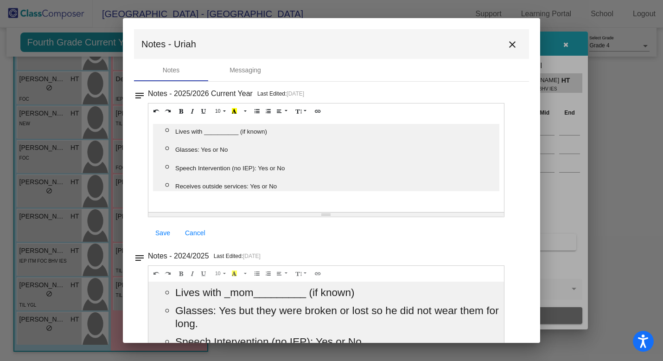
click at [164, 234] on span "Save" at bounding box center [162, 232] width 15 height 7
click at [507, 43] on mat-icon "close" at bounding box center [512, 44] width 11 height 11
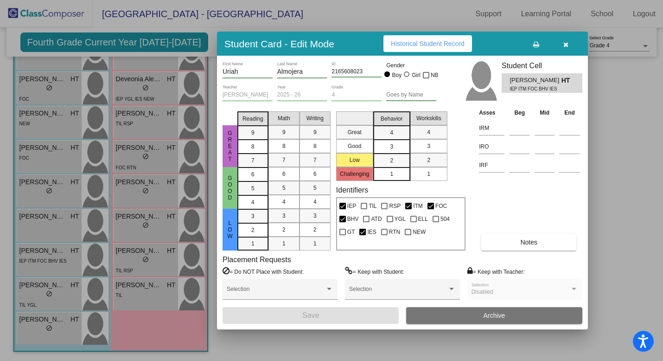
click at [563, 41] on icon "button" at bounding box center [565, 44] width 5 height 6
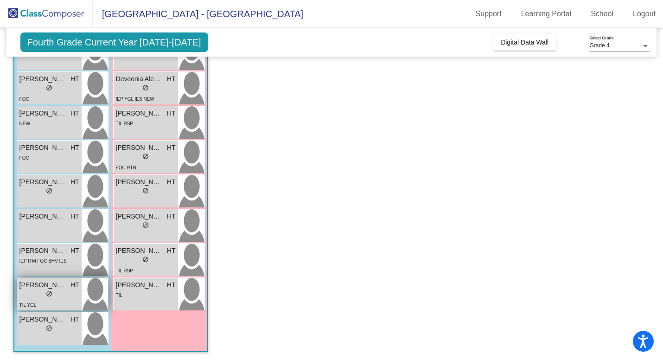
click at [45, 296] on div "lock do_not_disturb_alt" at bounding box center [49, 295] width 60 height 10
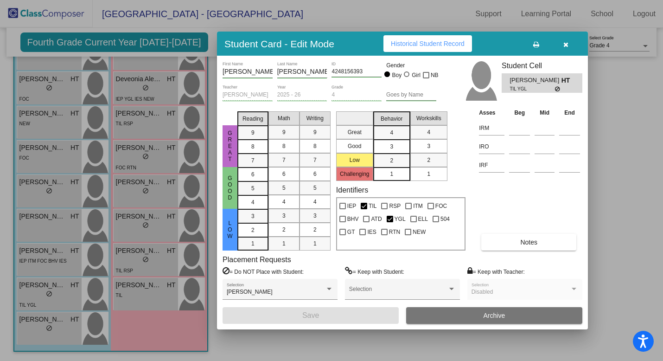
click at [546, 245] on button "Notes" at bounding box center [528, 242] width 95 height 17
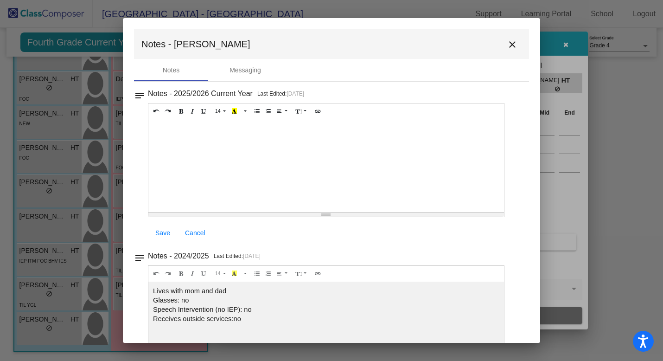
click at [252, 134] on div at bounding box center [326, 165] width 356 height 93
paste div
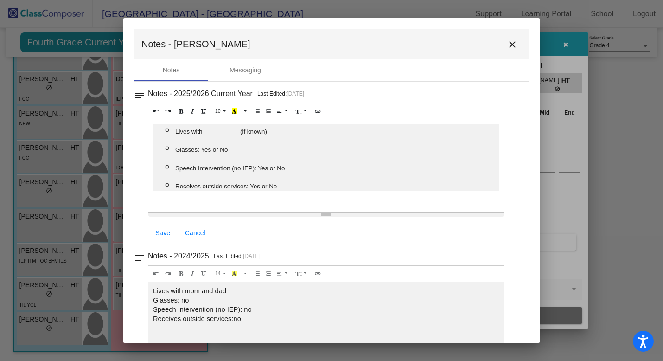
click at [186, 141] on ul "﻿ Lives with __________ (if known) Glasses: Yes or No Speech Intervention (no I…" at bounding box center [326, 157] width 346 height 67
click at [257, 109] on icon "Unordered list (⌘+⇧+NUM7)" at bounding box center [257, 111] width 5 height 6
click at [255, 112] on icon "Unordered list (⌘+⇧+NUM7)" at bounding box center [257, 111] width 5 height 6
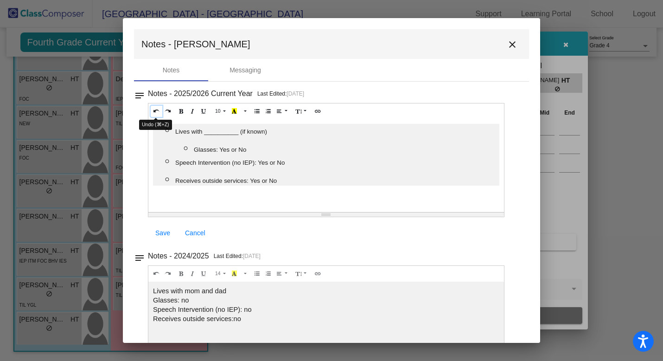
click at [155, 113] on icon "Undo (⌘+Z)" at bounding box center [156, 111] width 5 height 6
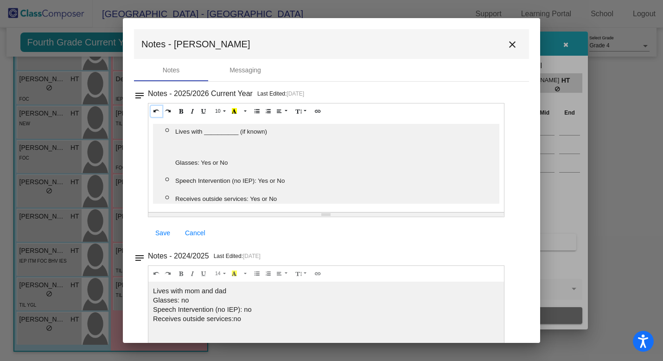
click at [155, 113] on icon "Undo (⌘+Z)" at bounding box center [156, 111] width 5 height 6
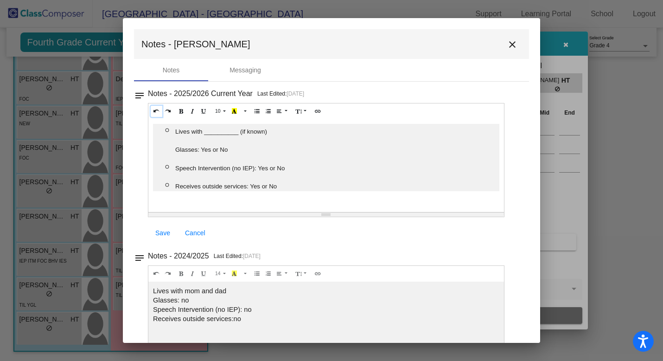
click at [155, 113] on icon "Undo (⌘+Z)" at bounding box center [156, 111] width 5 height 6
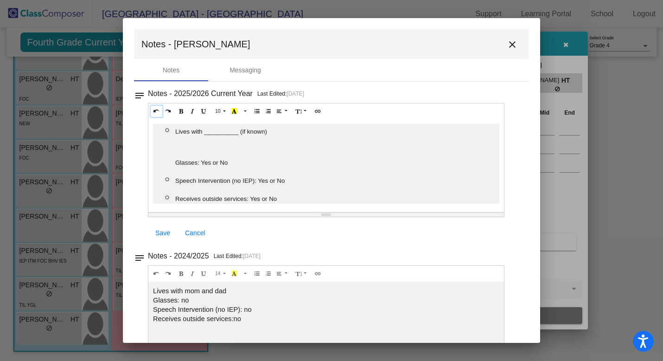
click at [155, 113] on icon "Undo (⌘+Z)" at bounding box center [156, 111] width 5 height 6
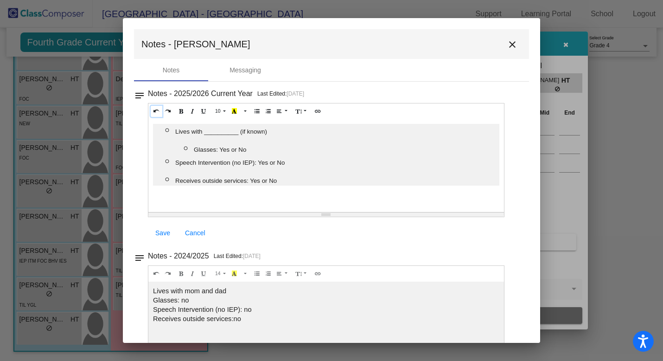
click at [155, 113] on icon "Undo (⌘+Z)" at bounding box center [156, 111] width 5 height 6
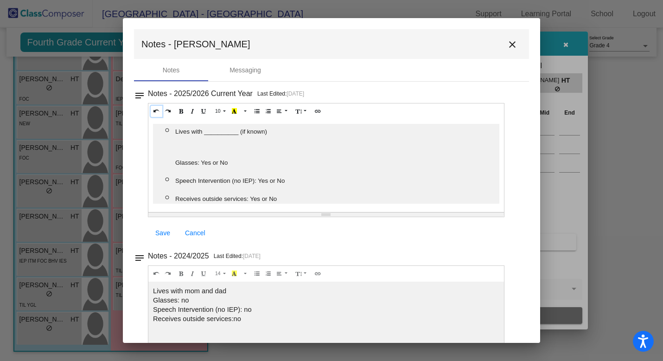
click at [155, 113] on icon "Undo (⌘+Z)" at bounding box center [156, 111] width 5 height 6
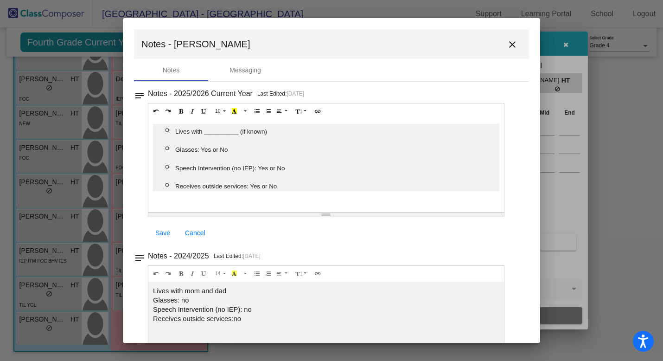
click at [167, 230] on span "Save" at bounding box center [162, 232] width 15 height 7
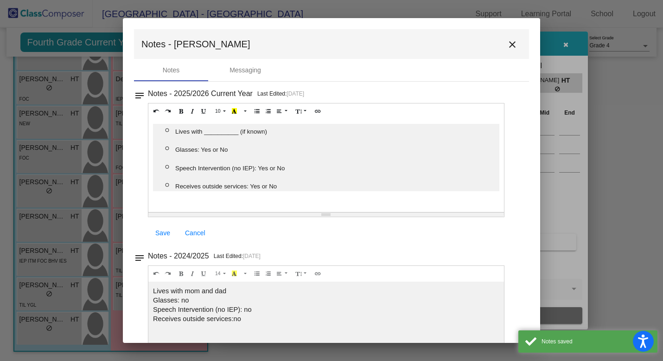
click at [507, 44] on mat-icon "close" at bounding box center [512, 44] width 11 height 11
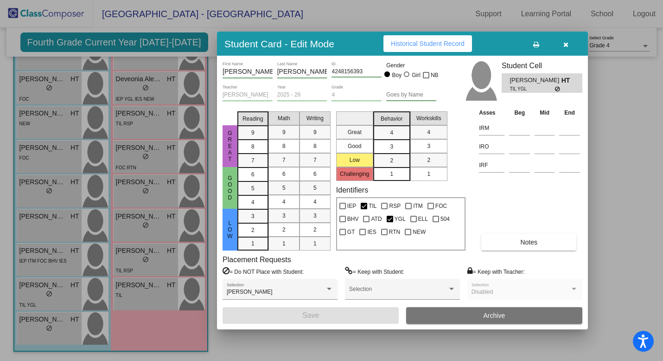
click at [564, 45] on icon "button" at bounding box center [565, 44] width 5 height 6
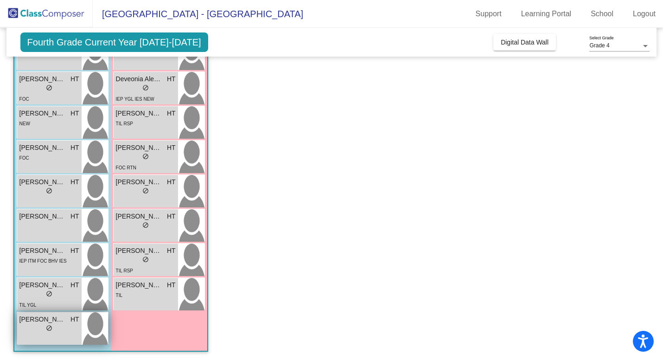
click at [48, 329] on span "do_not_disturb_alt" at bounding box center [49, 328] width 6 height 6
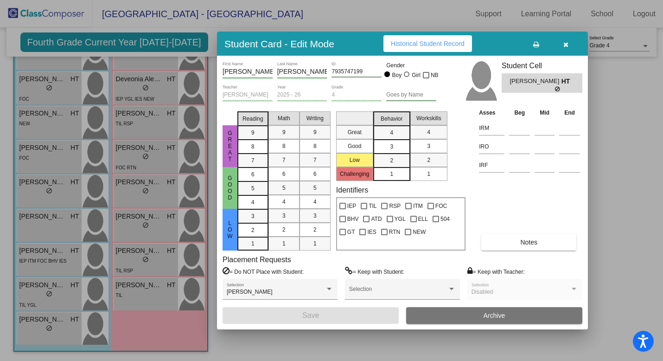
click at [532, 249] on button "Notes" at bounding box center [528, 242] width 95 height 17
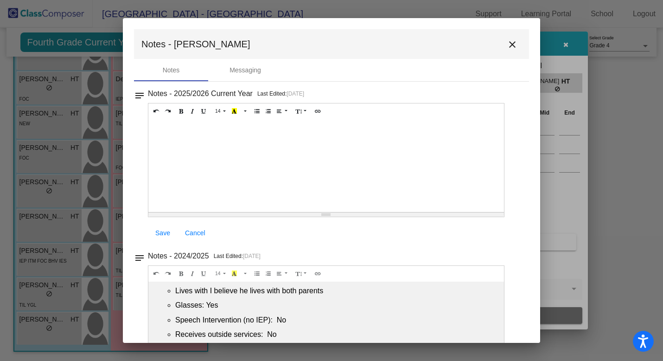
click at [222, 131] on div at bounding box center [326, 165] width 356 height 93
paste div
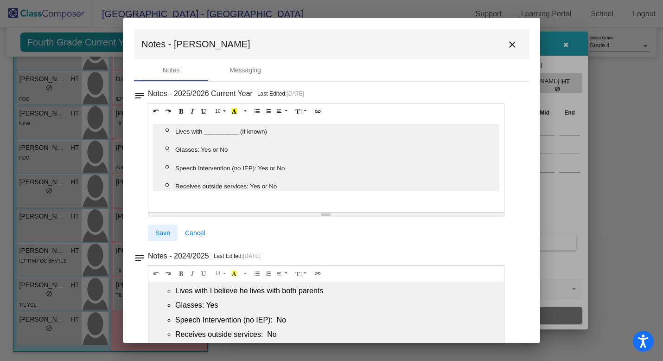
click at [160, 234] on span "Save" at bounding box center [162, 232] width 15 height 7
click at [162, 232] on span "Save" at bounding box center [162, 232] width 15 height 7
click at [509, 46] on mat-icon "close" at bounding box center [512, 44] width 11 height 11
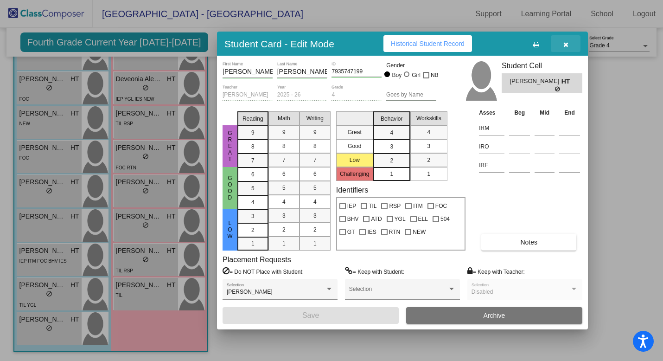
click at [566, 43] on icon "button" at bounding box center [565, 44] width 5 height 6
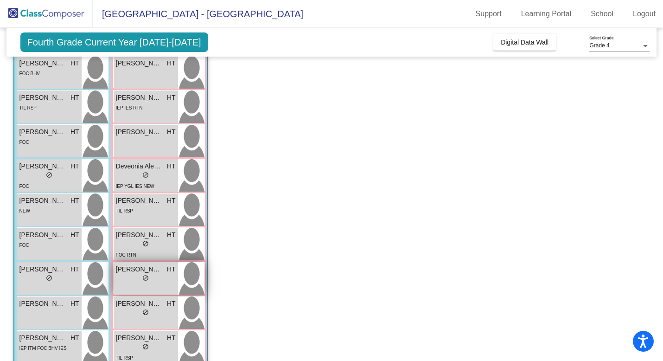
scroll to position [11, 0]
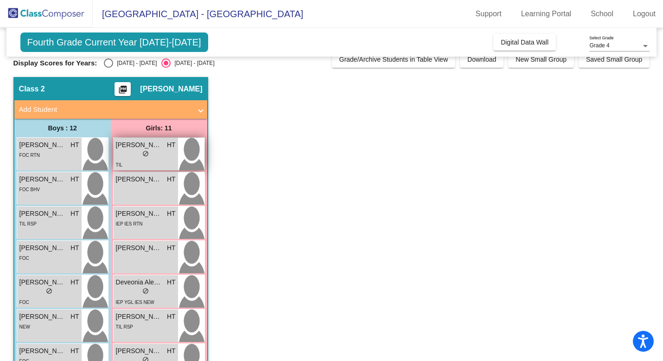
click at [149, 150] on div "lock do_not_disturb_alt" at bounding box center [146, 155] width 60 height 10
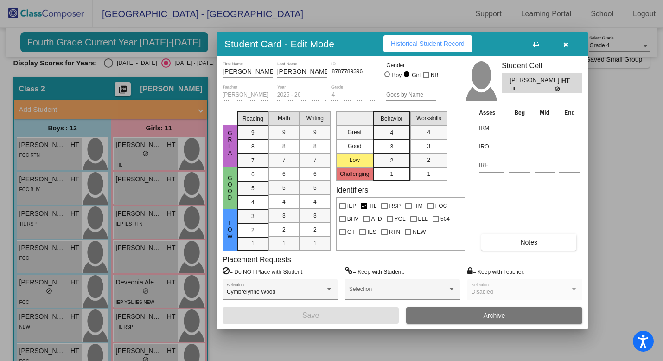
click at [536, 241] on span "Notes" at bounding box center [528, 241] width 17 height 7
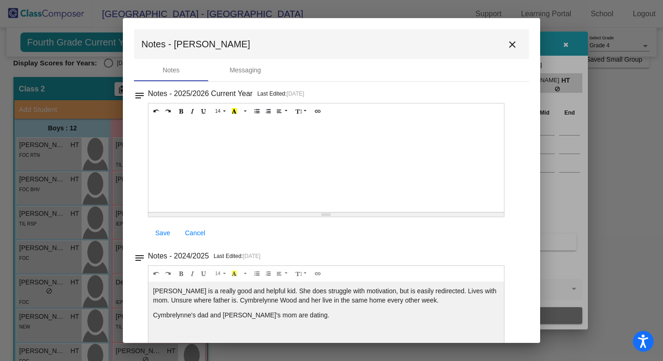
click at [239, 127] on div at bounding box center [326, 165] width 356 height 93
paste div
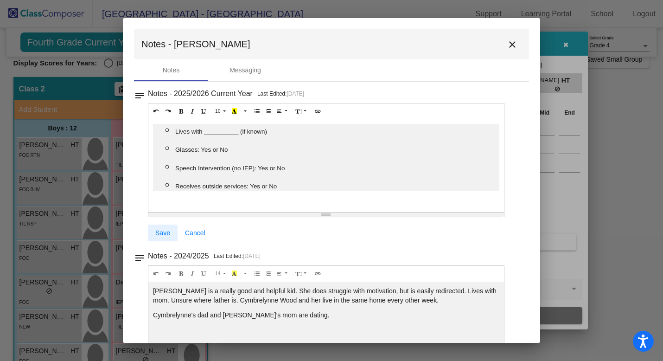
click at [165, 231] on span "Save" at bounding box center [162, 232] width 15 height 7
click at [513, 44] on button "close" at bounding box center [512, 44] width 19 height 19
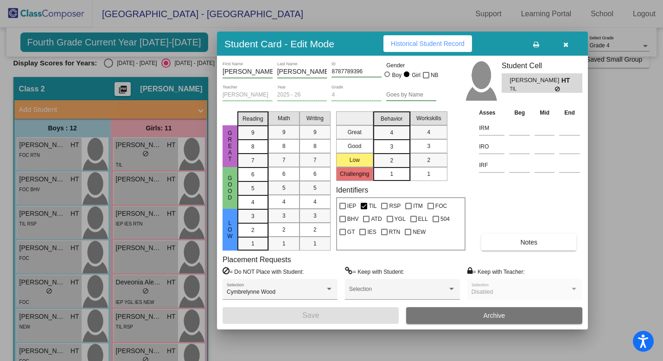
click at [138, 183] on div at bounding box center [331, 180] width 663 height 361
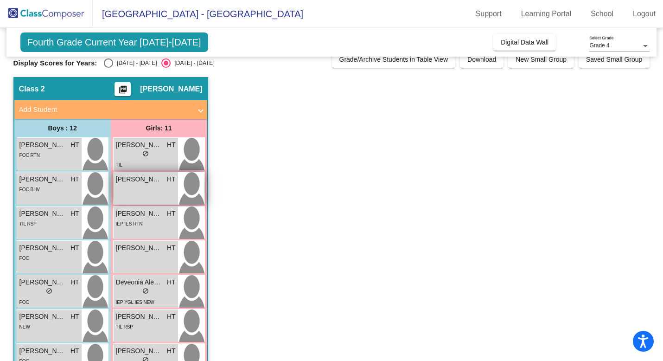
click at [138, 183] on span "[PERSON_NAME]" at bounding box center [139, 179] width 46 height 10
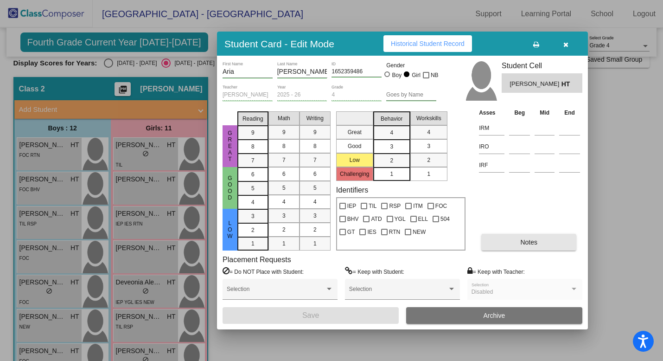
click at [532, 243] on span "Notes" at bounding box center [528, 241] width 17 height 7
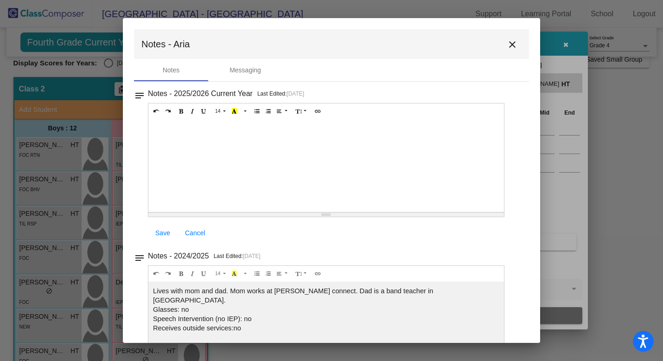
click at [194, 130] on div at bounding box center [326, 165] width 356 height 93
paste div
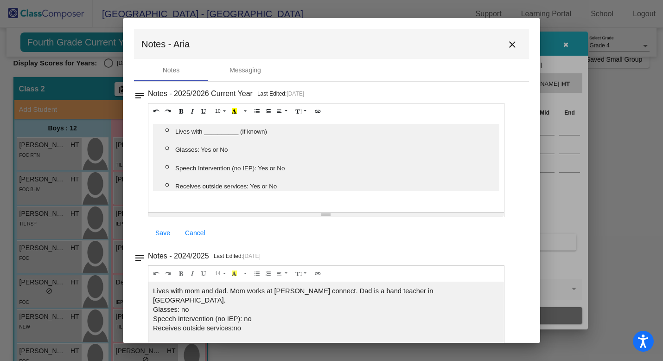
click at [163, 231] on span "Save" at bounding box center [162, 232] width 15 height 7
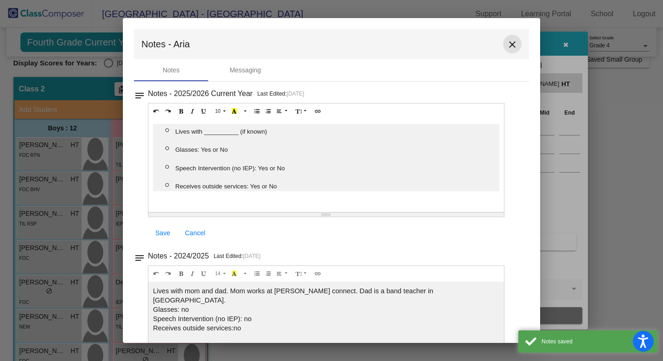
click at [507, 45] on mat-icon "close" at bounding box center [512, 44] width 11 height 11
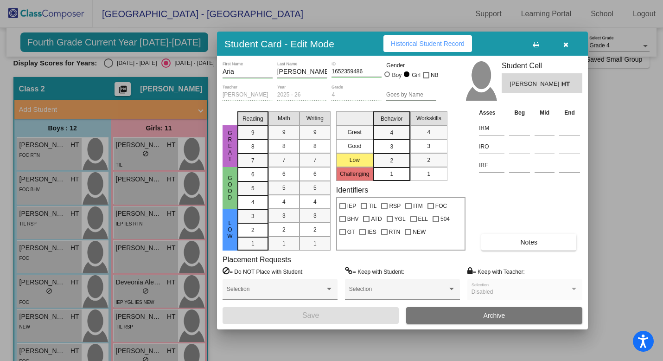
click at [151, 221] on div at bounding box center [331, 180] width 663 height 361
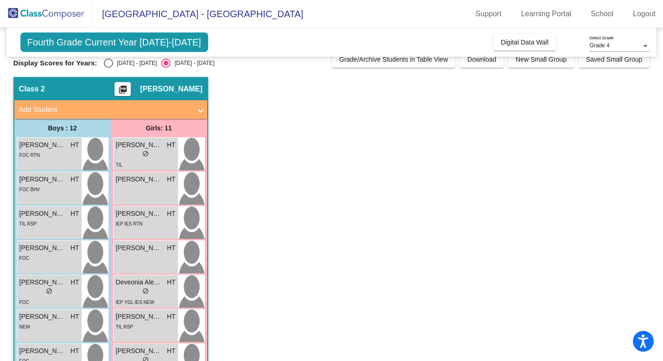
click at [151, 221] on div "IEP IES RTN" at bounding box center [146, 223] width 60 height 10
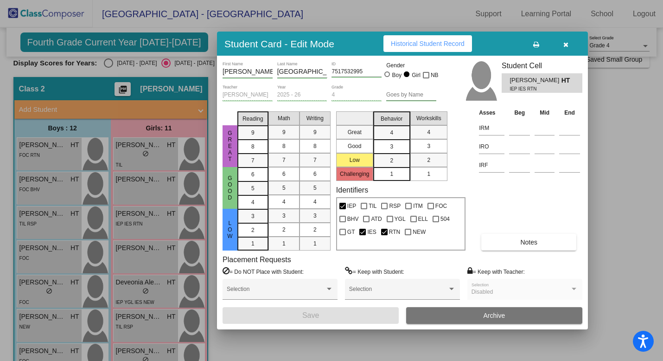
click at [520, 244] on button "Notes" at bounding box center [528, 242] width 95 height 17
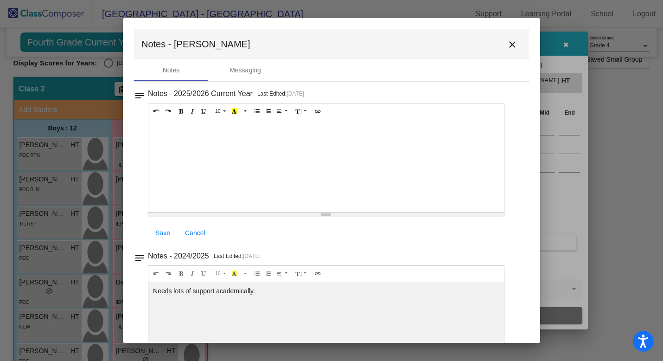
click at [202, 130] on div at bounding box center [326, 165] width 356 height 93
paste div
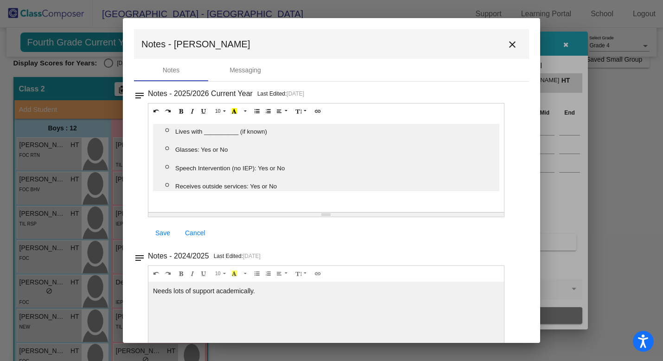
click at [164, 232] on span "Save" at bounding box center [162, 232] width 15 height 7
click at [507, 45] on mat-icon "close" at bounding box center [512, 44] width 11 height 11
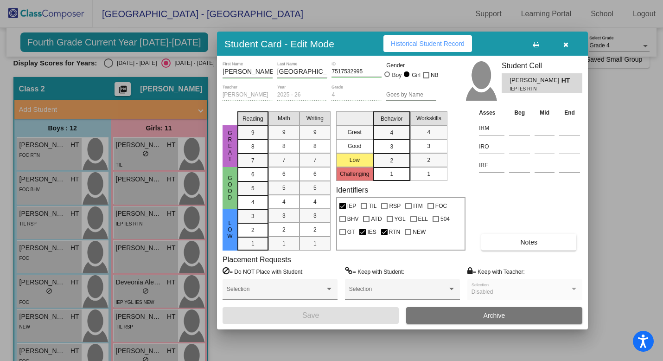
click at [153, 257] on div at bounding box center [331, 180] width 663 height 361
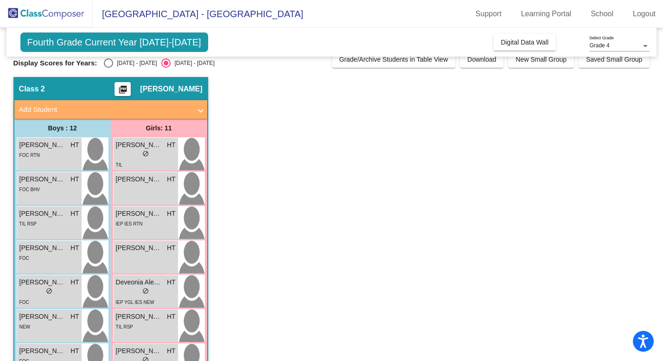
click at [153, 257] on div "Clara Riley HT lock do_not_disturb_alt" at bounding box center [146, 257] width 64 height 32
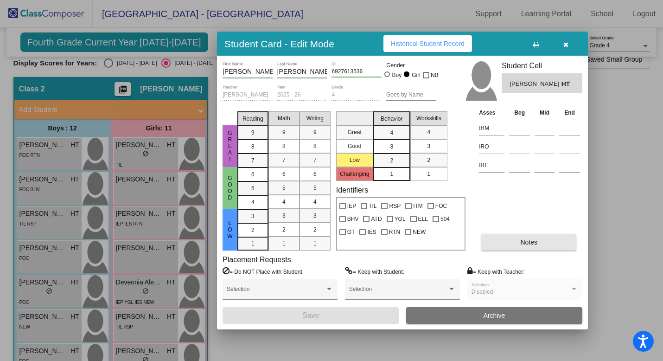
click at [548, 240] on button "Notes" at bounding box center [528, 242] width 95 height 17
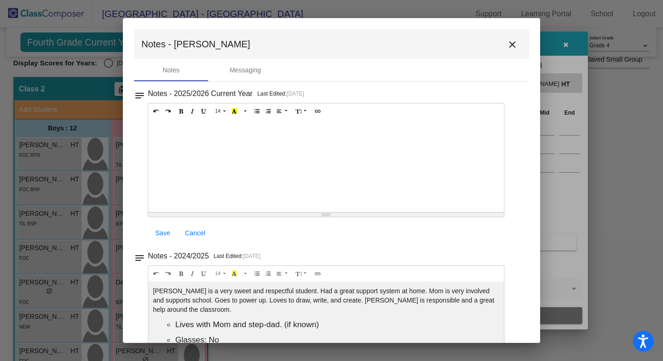
click at [271, 134] on div at bounding box center [326, 165] width 356 height 93
paste div
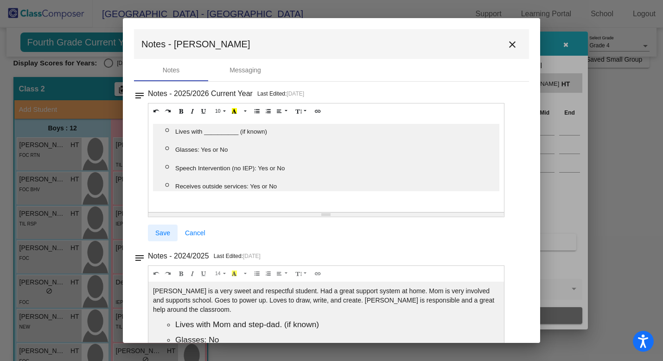
click at [165, 230] on span "Save" at bounding box center [162, 232] width 15 height 7
click at [512, 46] on mat-icon "close" at bounding box center [512, 44] width 11 height 11
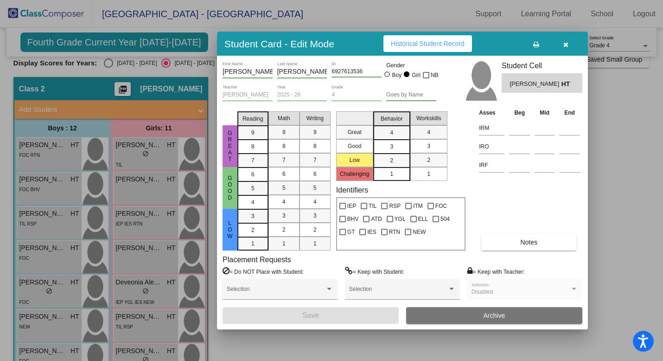
click at [138, 296] on div at bounding box center [331, 180] width 663 height 361
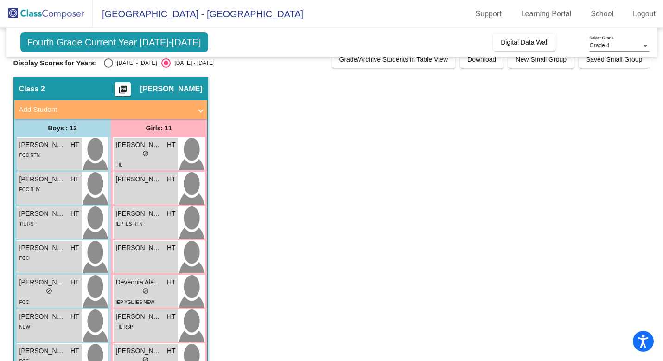
click at [138, 296] on div "lock do_not_disturb_alt" at bounding box center [146, 292] width 60 height 10
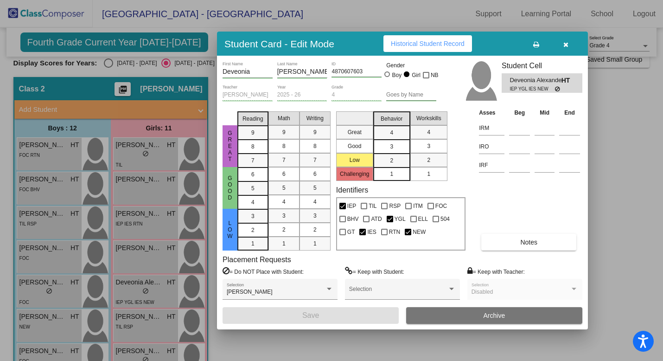
click at [512, 242] on button "Notes" at bounding box center [528, 242] width 95 height 17
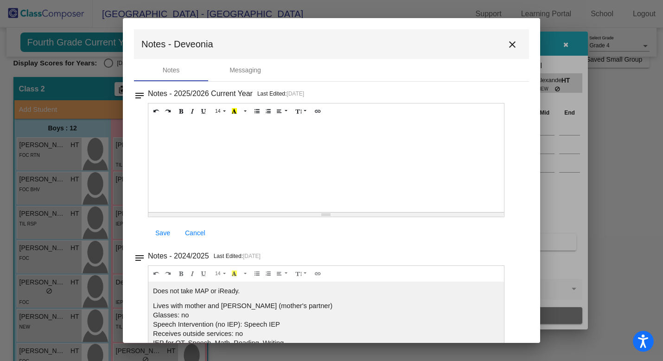
click at [169, 141] on div at bounding box center [326, 165] width 356 height 93
paste div
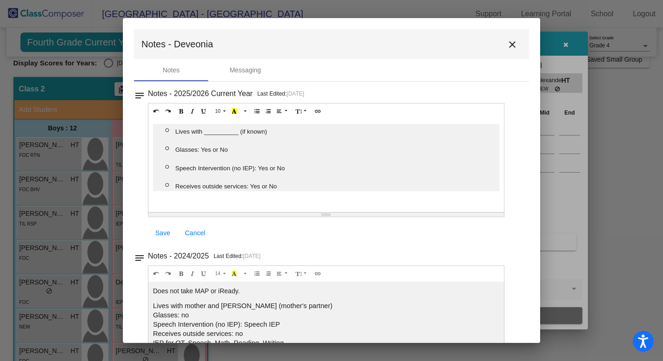
click at [165, 230] on span "Save" at bounding box center [162, 232] width 15 height 7
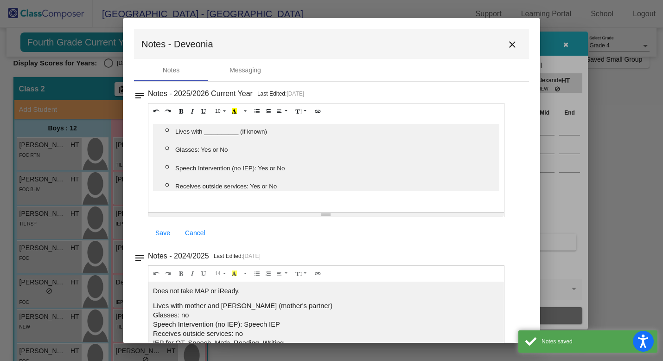
click at [507, 43] on mat-icon "close" at bounding box center [512, 44] width 11 height 11
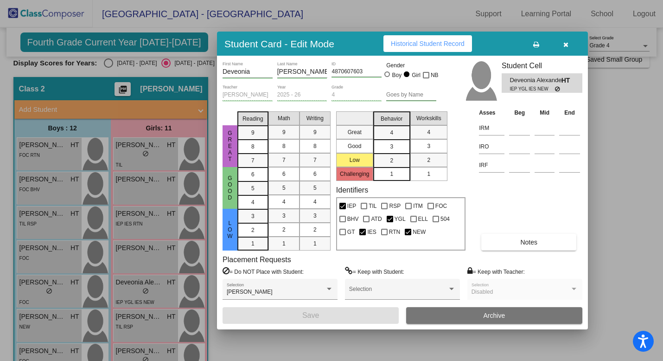
click at [145, 320] on div at bounding box center [331, 180] width 663 height 361
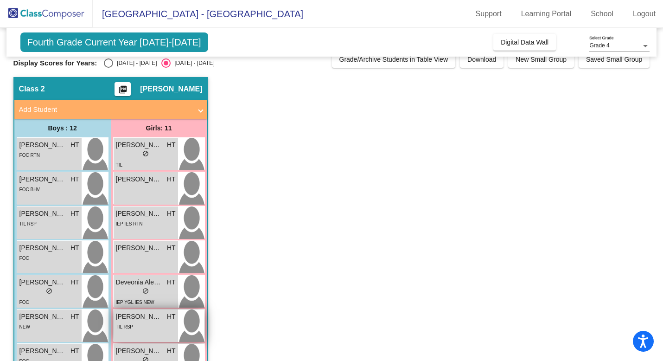
click at [151, 330] on div "TIL RSP" at bounding box center [146, 326] width 60 height 10
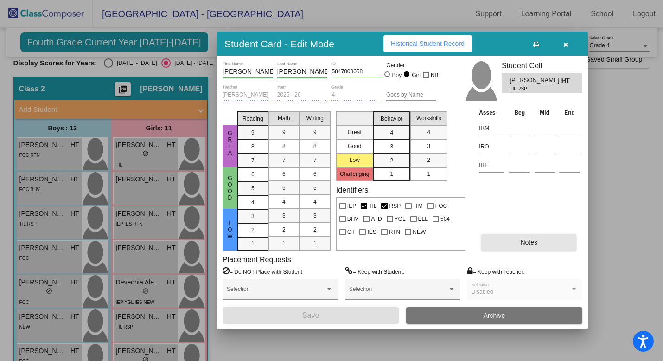
click at [513, 239] on button "Notes" at bounding box center [528, 242] width 95 height 17
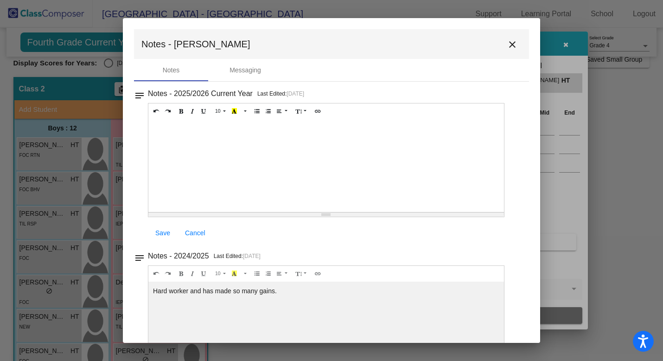
click at [275, 134] on div at bounding box center [326, 165] width 356 height 93
paste div
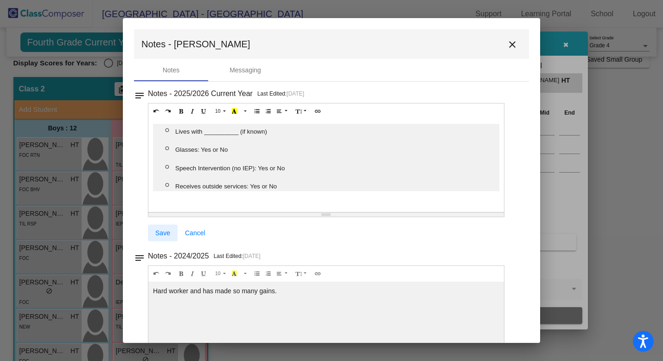
click at [168, 235] on span "Save" at bounding box center [162, 232] width 15 height 7
click at [511, 47] on mat-icon "close" at bounding box center [512, 44] width 11 height 11
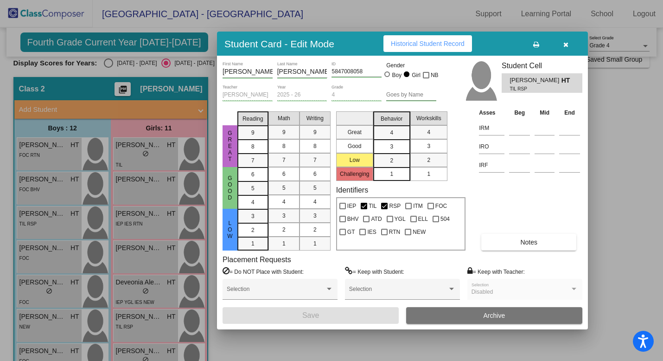
click at [566, 43] on icon "button" at bounding box center [565, 44] width 5 height 6
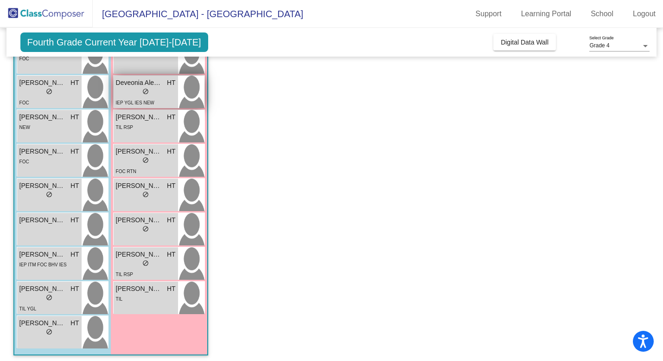
scroll to position [214, 0]
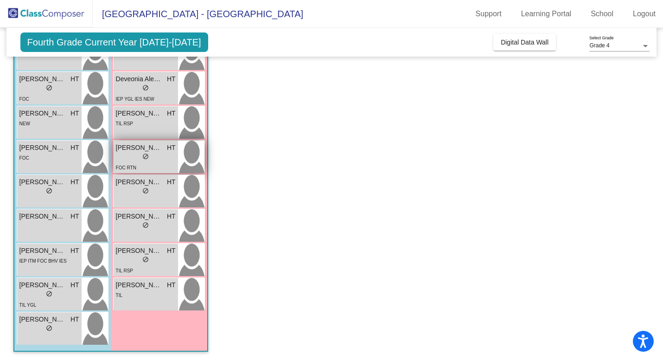
click at [158, 167] on div "FOC RTN" at bounding box center [146, 167] width 60 height 10
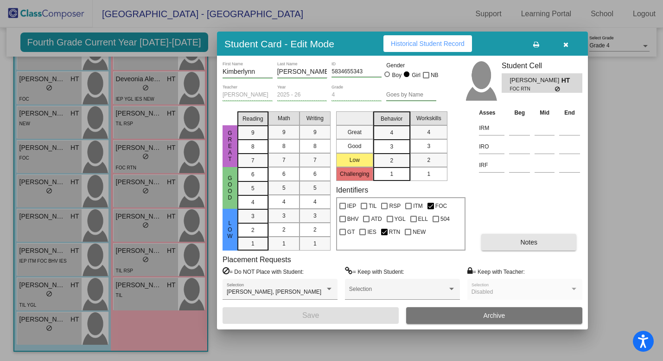
click at [543, 242] on button "Notes" at bounding box center [528, 242] width 95 height 17
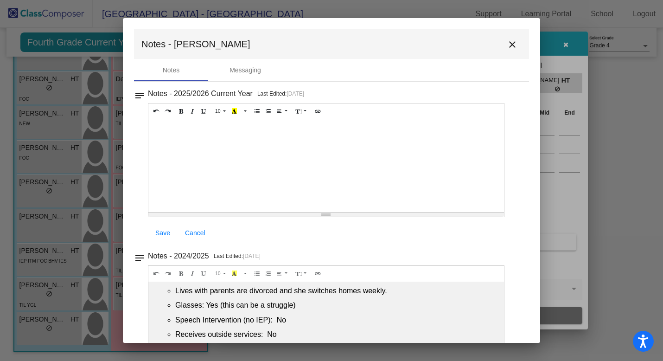
click at [240, 134] on div at bounding box center [326, 165] width 356 height 93
paste div
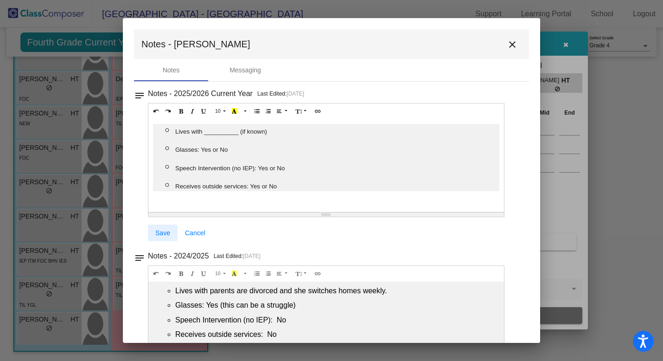
click at [160, 233] on span "Save" at bounding box center [162, 232] width 15 height 7
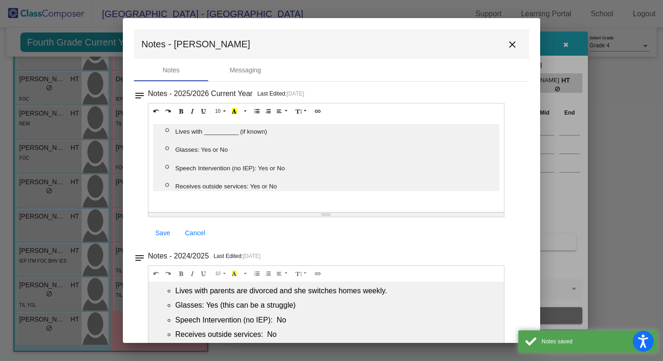
click at [507, 43] on mat-icon "close" at bounding box center [512, 44] width 11 height 11
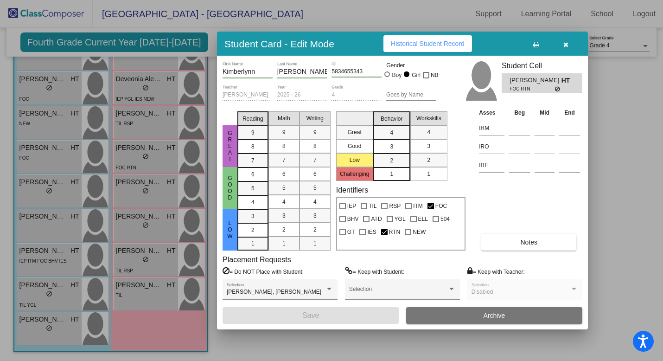
click at [134, 190] on div at bounding box center [331, 180] width 663 height 361
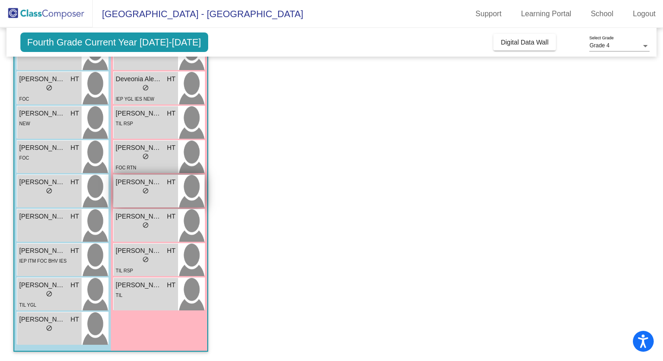
click at [134, 189] on div "lock do_not_disturb_alt" at bounding box center [146, 192] width 60 height 10
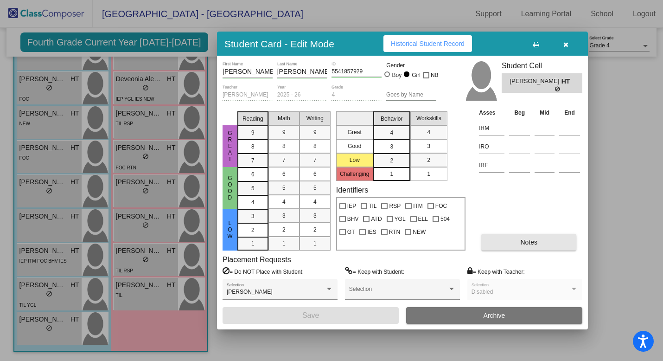
click at [538, 235] on button "Notes" at bounding box center [528, 242] width 95 height 17
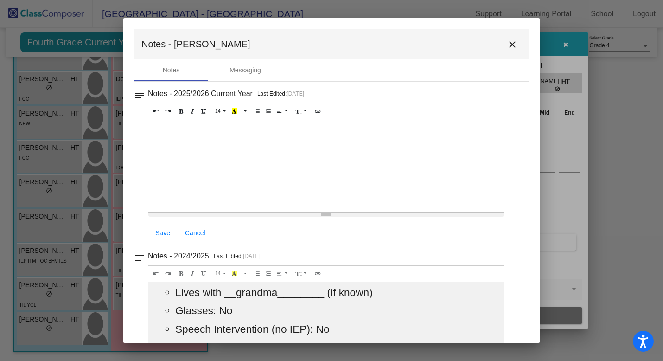
click at [351, 132] on div at bounding box center [326, 165] width 356 height 93
paste div
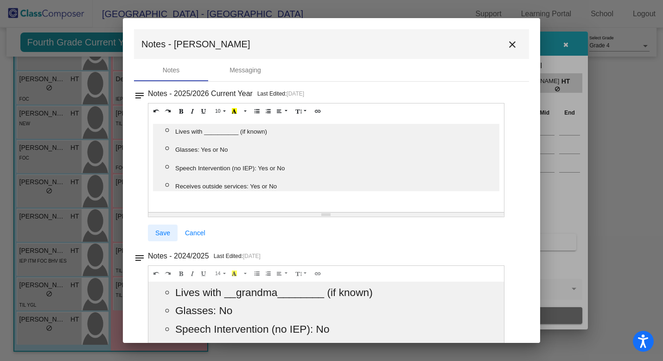
click at [160, 230] on span "Save" at bounding box center [162, 232] width 15 height 7
click at [511, 44] on mat-icon "close" at bounding box center [512, 44] width 11 height 11
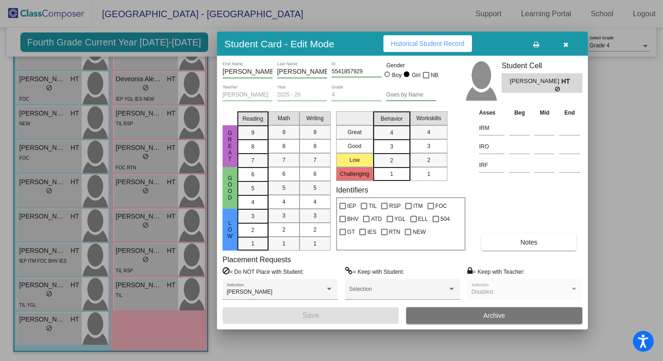
click at [147, 230] on div at bounding box center [331, 180] width 663 height 361
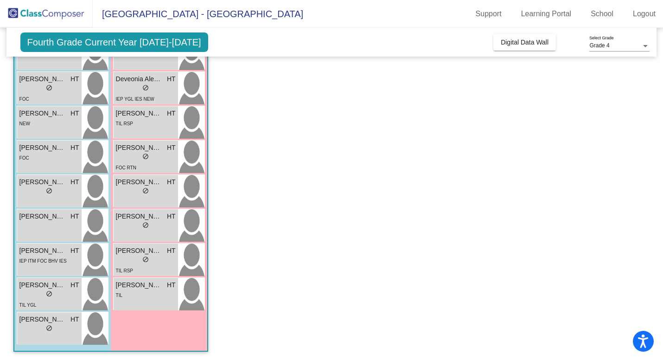
click at [147, 230] on div "lock do_not_disturb_alt" at bounding box center [145, 226] width 6 height 10
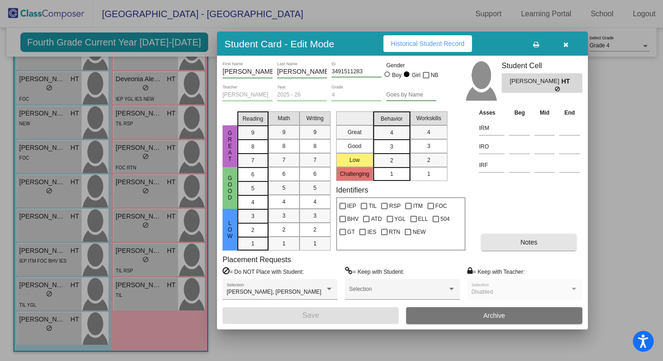
click at [536, 245] on span "Notes" at bounding box center [528, 241] width 17 height 7
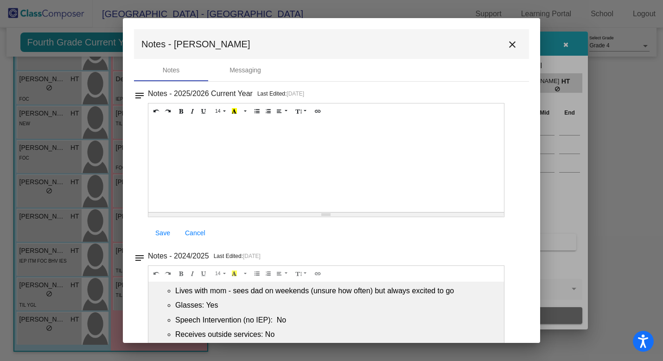
click at [356, 121] on div at bounding box center [326, 165] width 356 height 93
paste div
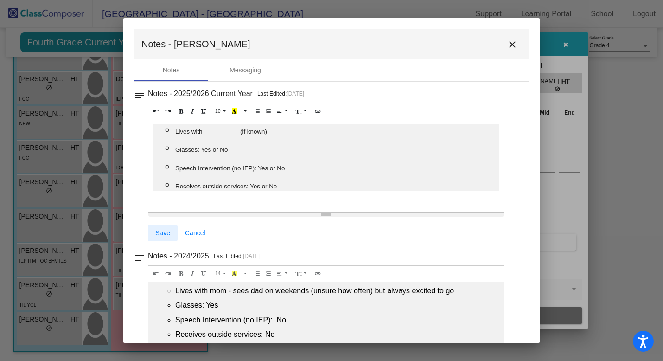
click at [162, 237] on link "Save" at bounding box center [163, 232] width 30 height 17
click at [167, 231] on span "Save" at bounding box center [162, 232] width 15 height 7
click at [507, 48] on mat-icon "close" at bounding box center [512, 44] width 11 height 11
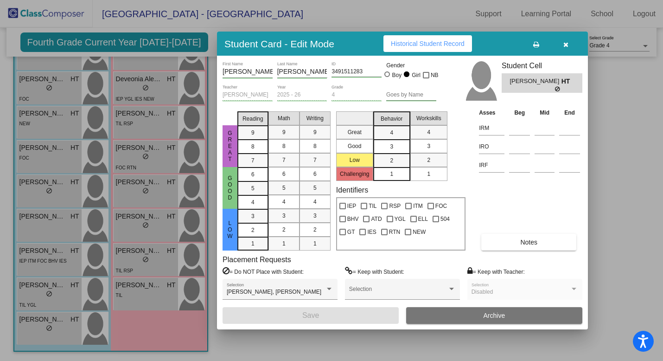
click at [167, 261] on div at bounding box center [331, 180] width 663 height 361
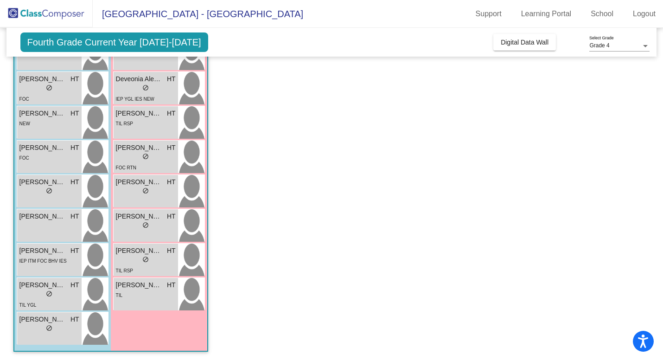
click at [167, 261] on div "lock do_not_disturb_alt" at bounding box center [146, 261] width 60 height 10
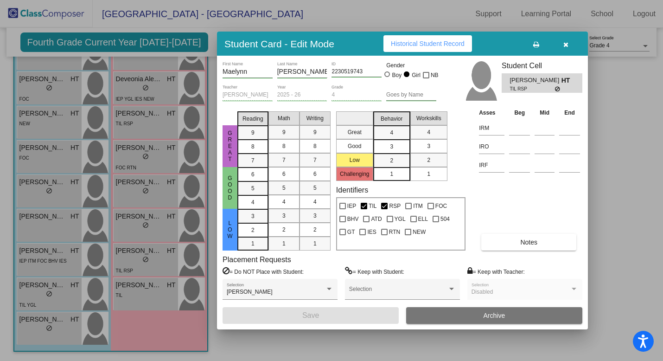
click at [541, 245] on button "Notes" at bounding box center [528, 242] width 95 height 17
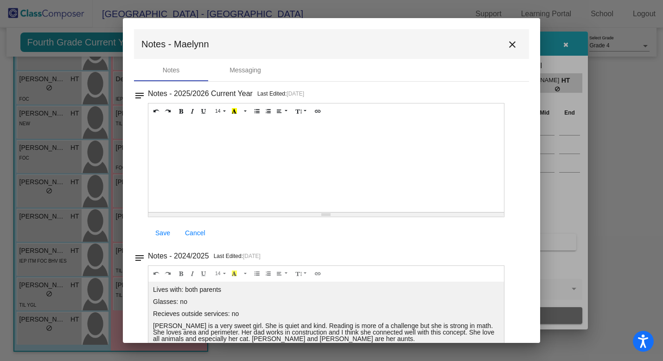
click at [389, 154] on div at bounding box center [326, 165] width 356 height 93
paste div
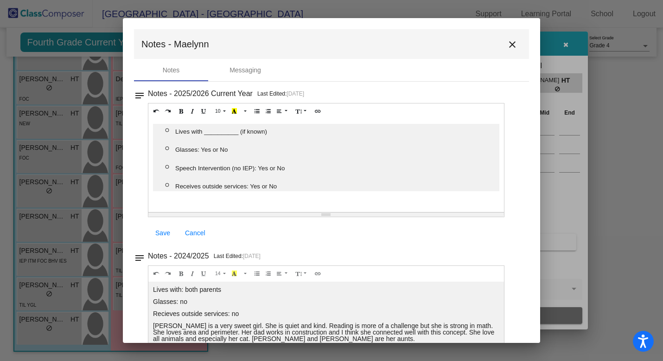
click at [160, 233] on span "Save" at bounding box center [162, 232] width 15 height 7
click at [164, 232] on span "Save" at bounding box center [162, 232] width 15 height 7
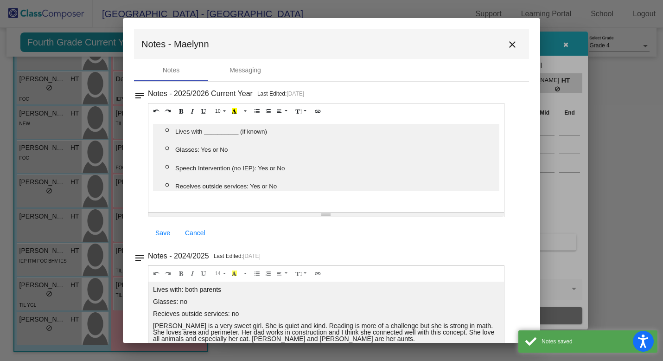
click at [510, 42] on mat-icon "close" at bounding box center [512, 44] width 11 height 11
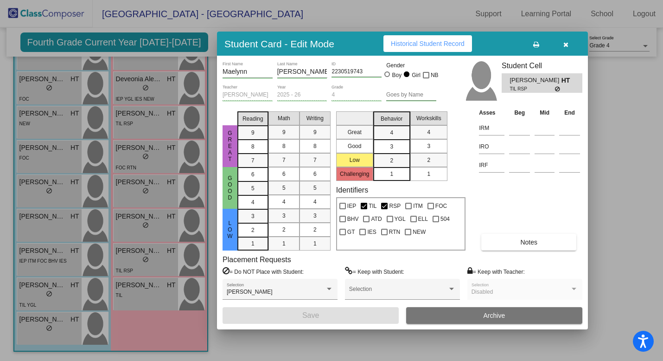
click at [122, 294] on div at bounding box center [331, 180] width 663 height 361
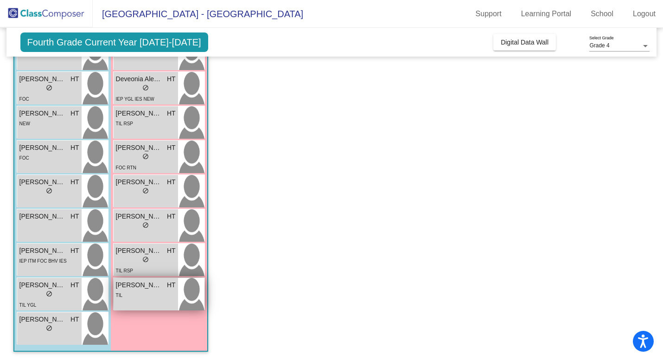
click at [122, 292] on div "TIL" at bounding box center [146, 295] width 60 height 10
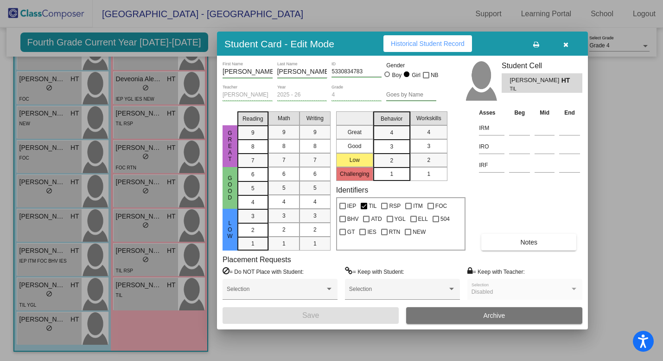
click at [530, 243] on span "Notes" at bounding box center [528, 241] width 17 height 7
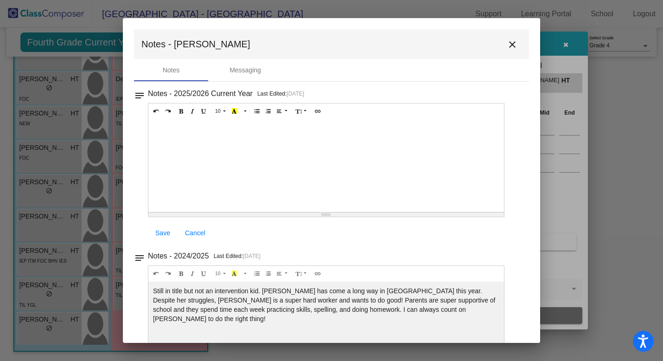
click at [198, 134] on div at bounding box center [326, 165] width 356 height 93
paste div
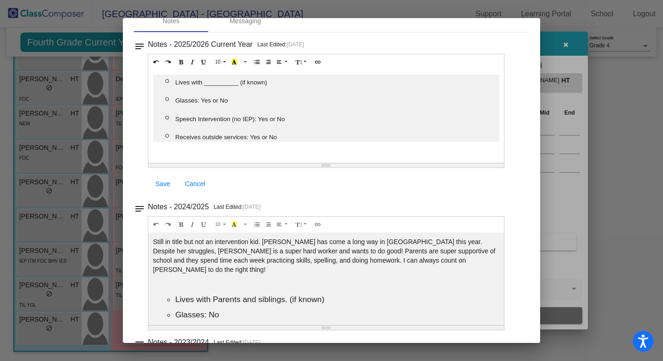
scroll to position [50, 0]
click at [159, 186] on span "Save" at bounding box center [162, 182] width 15 height 7
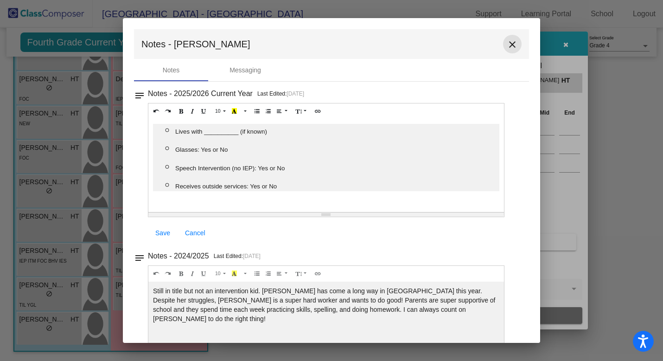
click at [507, 43] on mat-icon "close" at bounding box center [512, 44] width 11 height 11
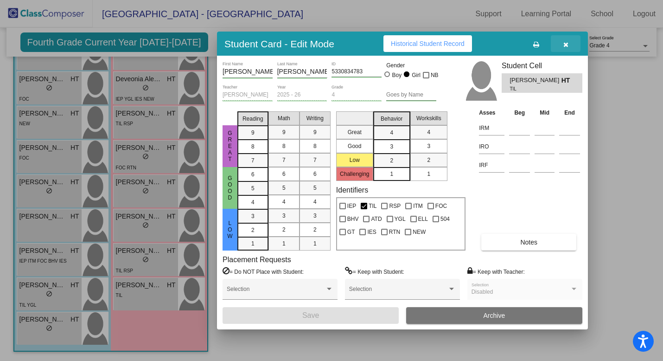
click at [565, 44] on icon "button" at bounding box center [565, 44] width 5 height 6
